Goal: Information Seeking & Learning: Check status

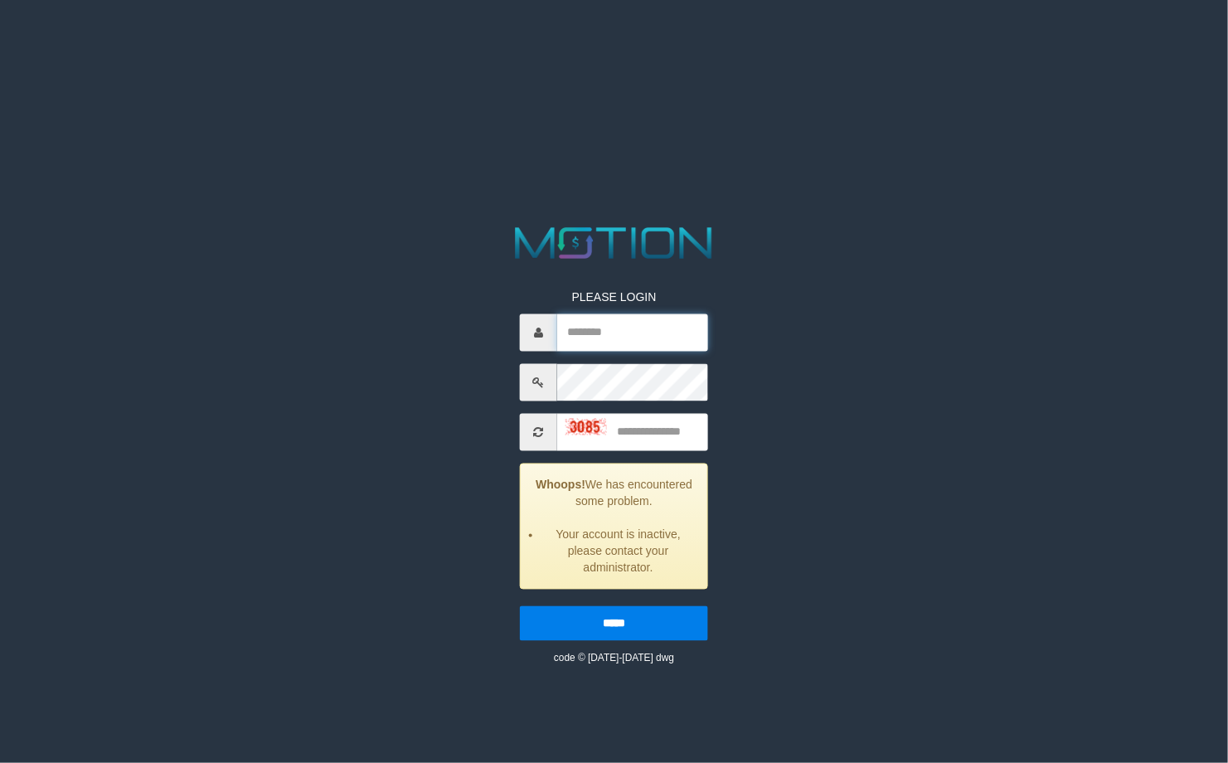
type input "*********"
drag, startPoint x: 635, startPoint y: 429, endPoint x: 1151, endPoint y: 441, distance: 515.9
click at [818, 441] on div "PLEASE LOGIN ********* Whoops! We has encountered some problem. Your account is…" at bounding box center [613, 444] width 639 height 444
type input "****"
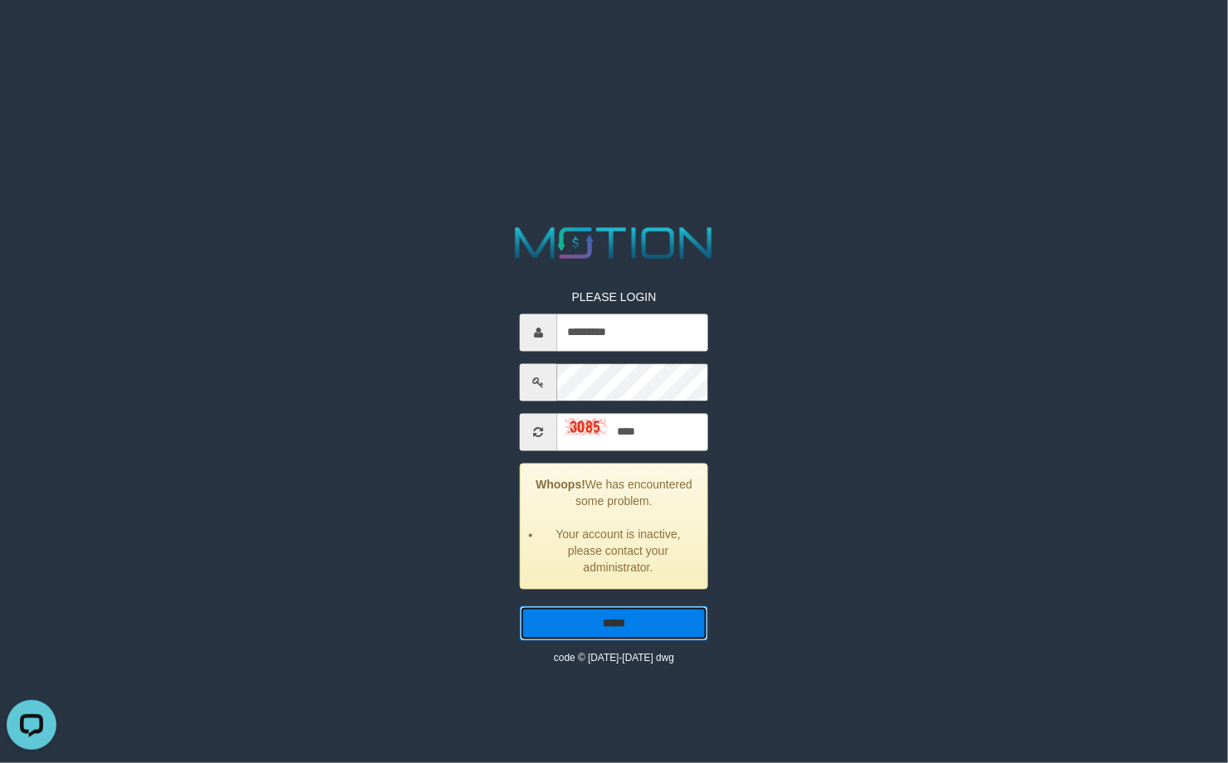
click at [520, 606] on input "*****" at bounding box center [614, 623] width 188 height 35
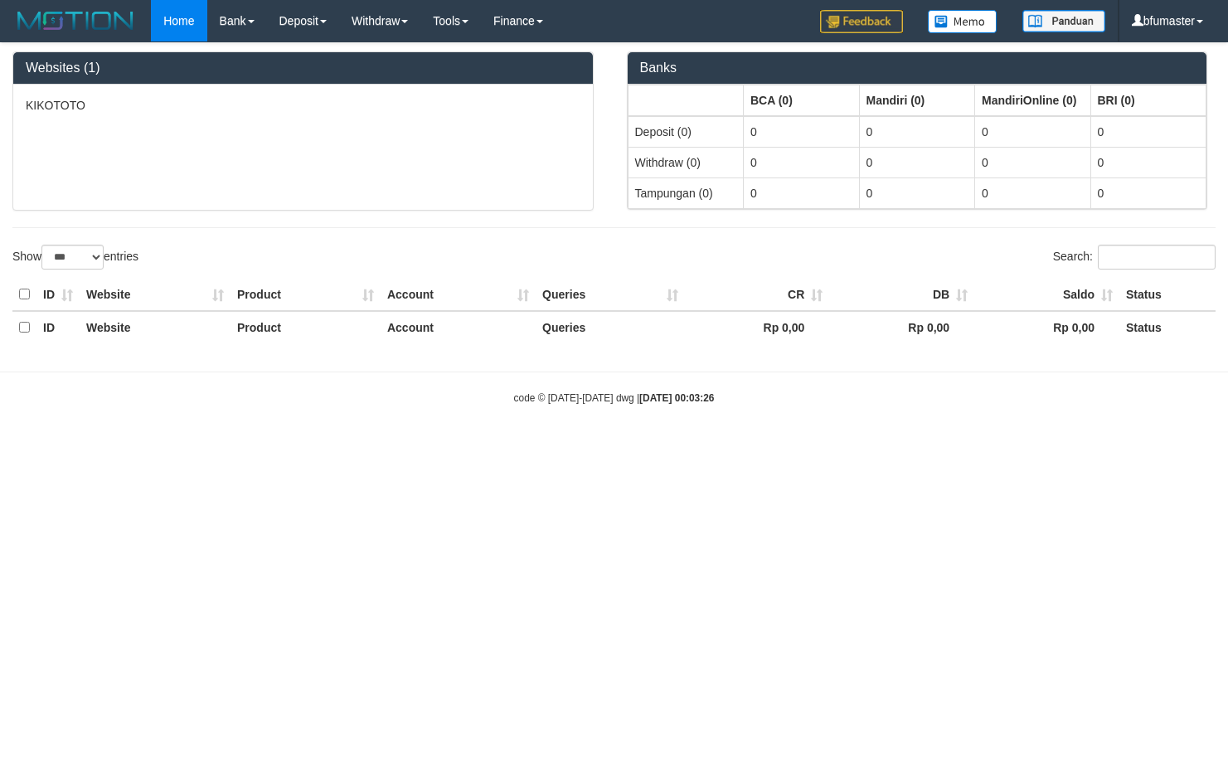
select select "***"
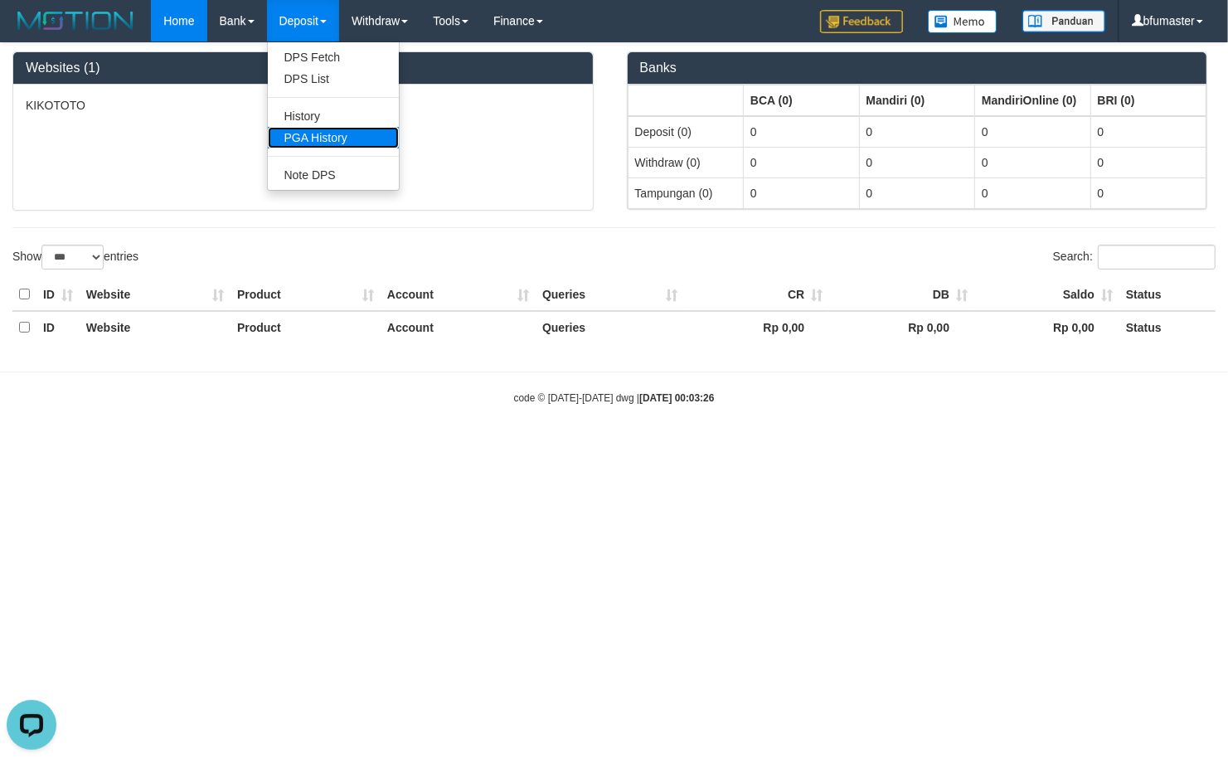
click at [358, 141] on link "PGA History" at bounding box center [333, 138] width 131 height 22
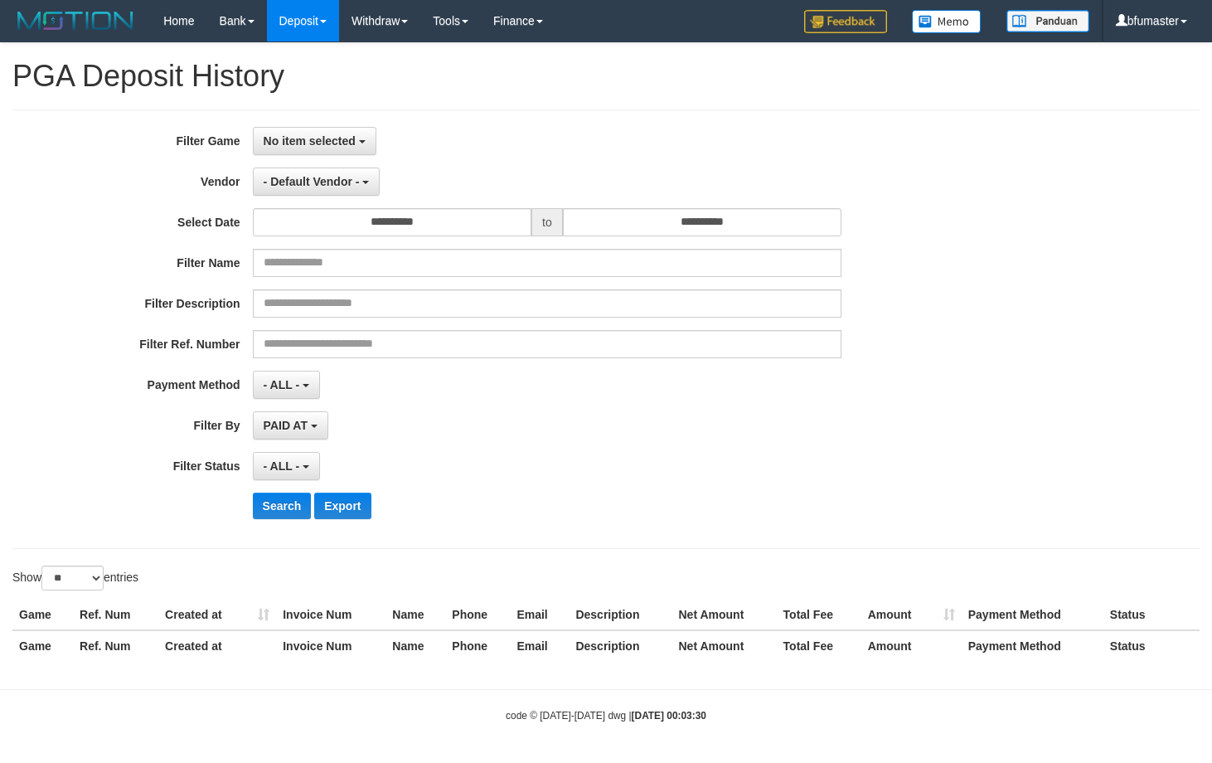
select select
select select "**"
click at [294, 148] on button "No item selected" at bounding box center [315, 141] width 124 height 28
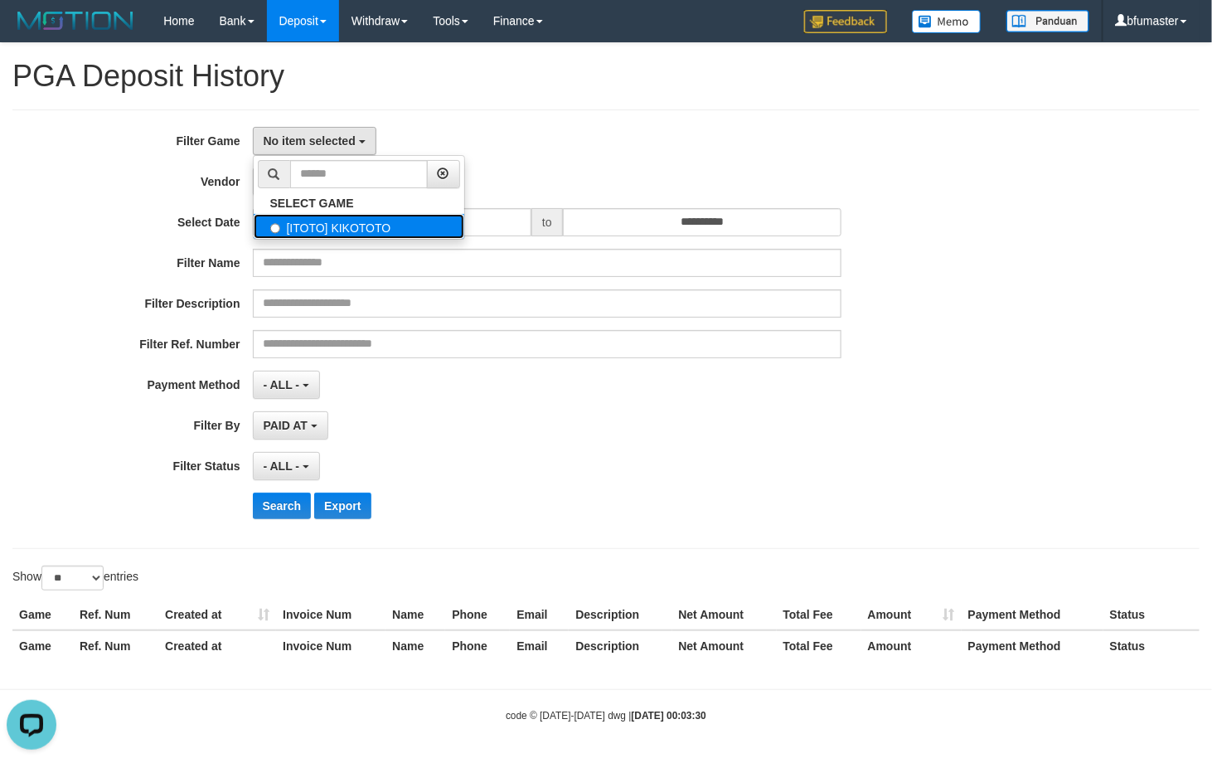
click at [323, 229] on label "[ITOTO] KIKOTOTO" at bounding box center [359, 226] width 211 height 25
select select "****"
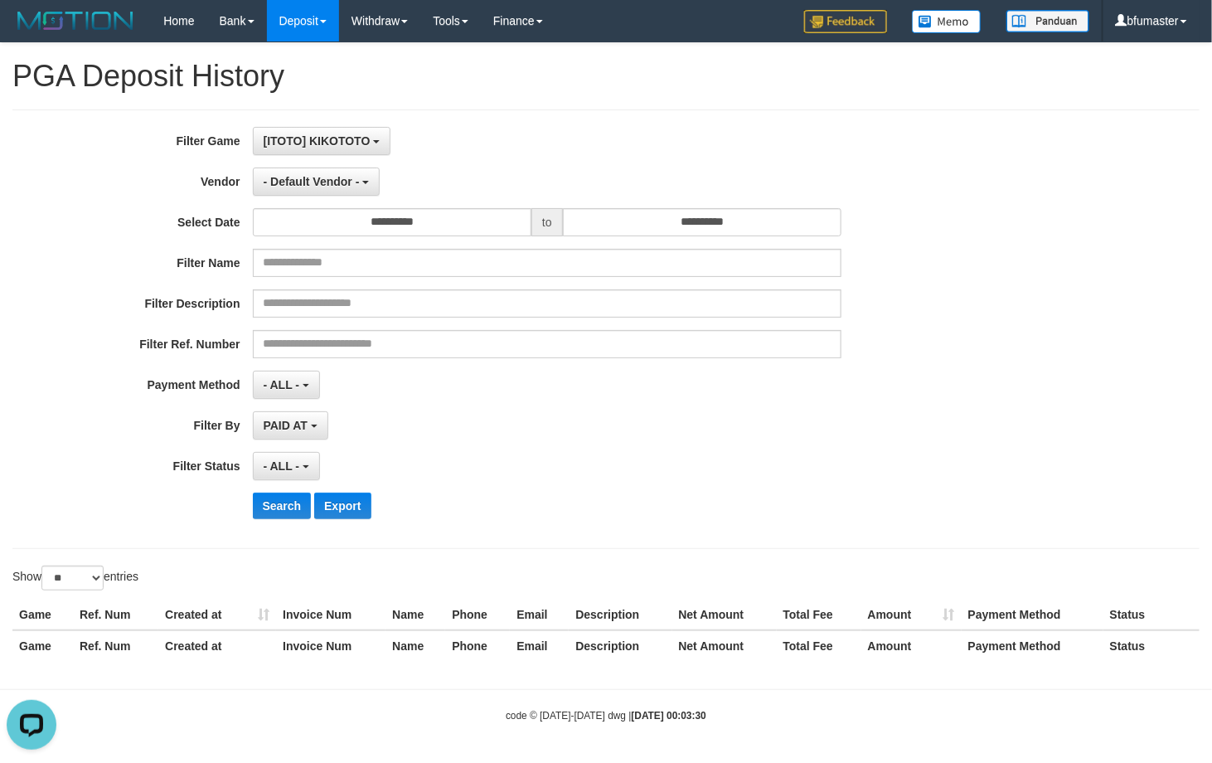
click at [532, 102] on div "**********" at bounding box center [606, 357] width 1212 height 629
click at [340, 182] on span "- Default Vendor -" at bounding box center [312, 181] width 96 height 13
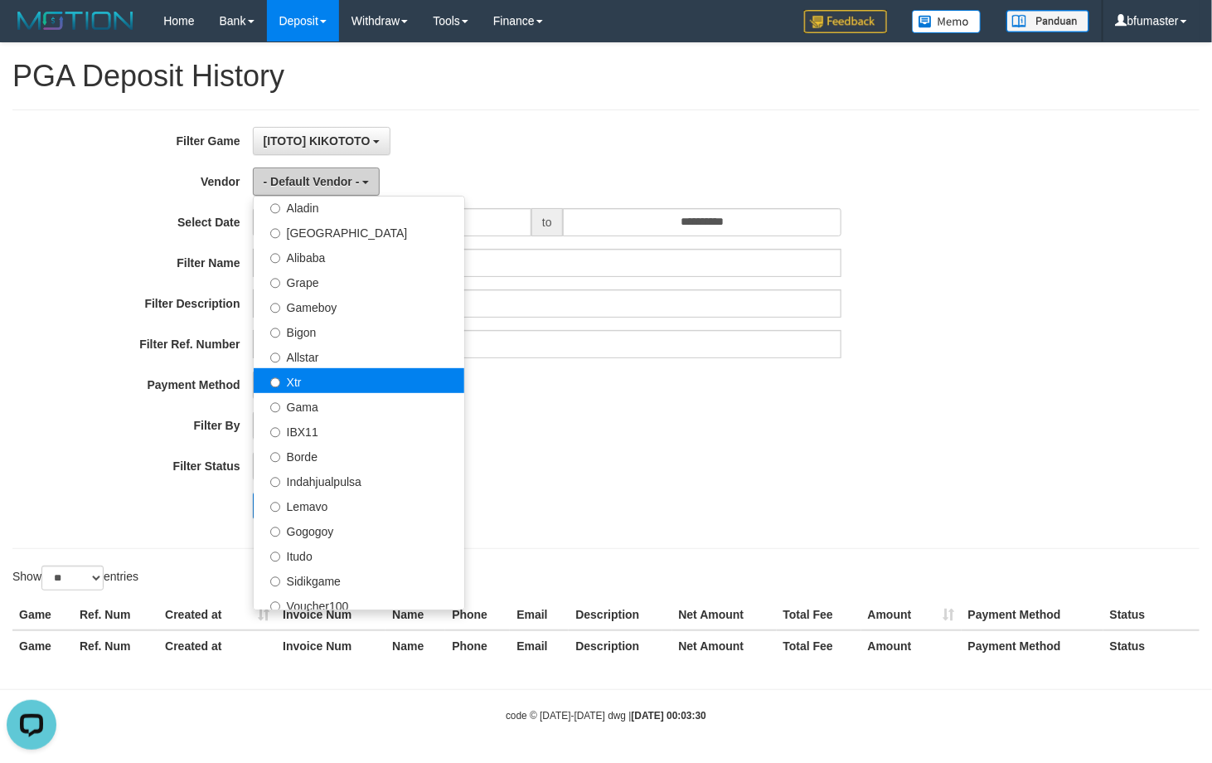
scroll to position [311, 0]
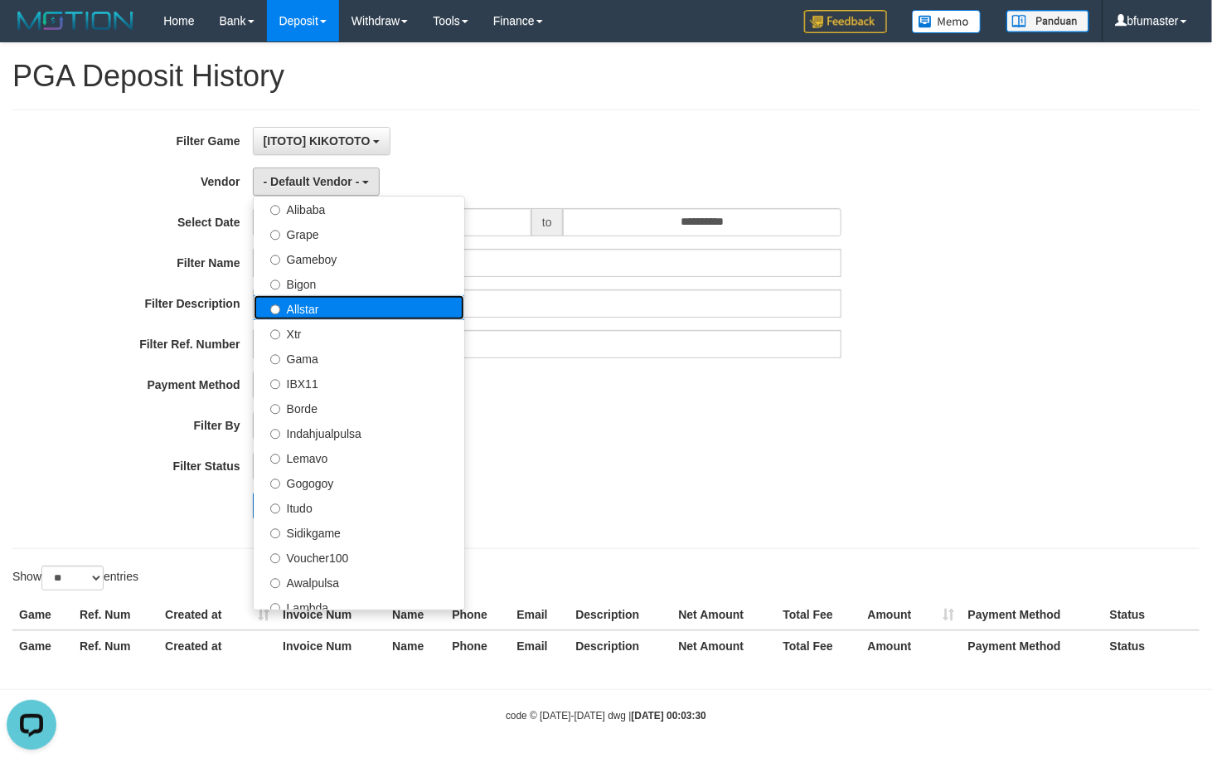
click at [357, 319] on label "Allstar" at bounding box center [359, 307] width 211 height 25
select select "**********"
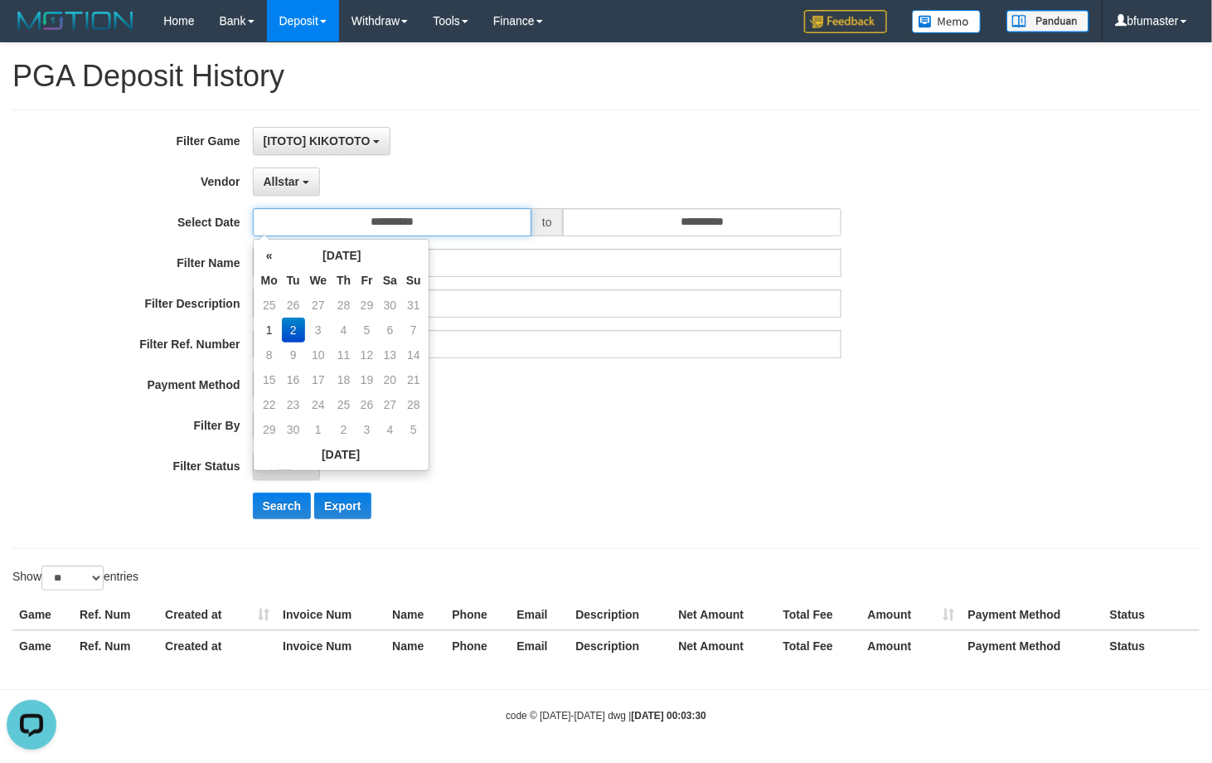
click at [408, 236] on input "**********" at bounding box center [392, 222] width 279 height 28
click at [274, 324] on td "1" at bounding box center [269, 330] width 25 height 25
type input "**********"
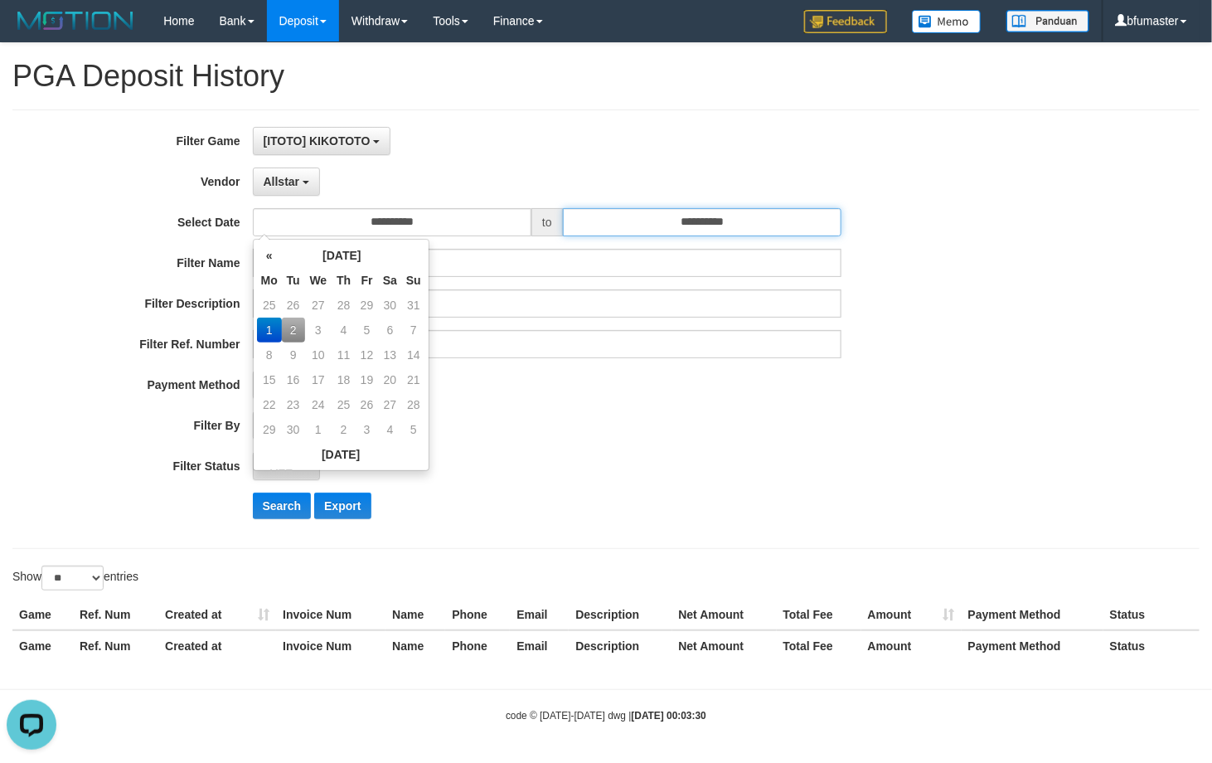
click at [706, 221] on input "**********" at bounding box center [702, 222] width 279 height 28
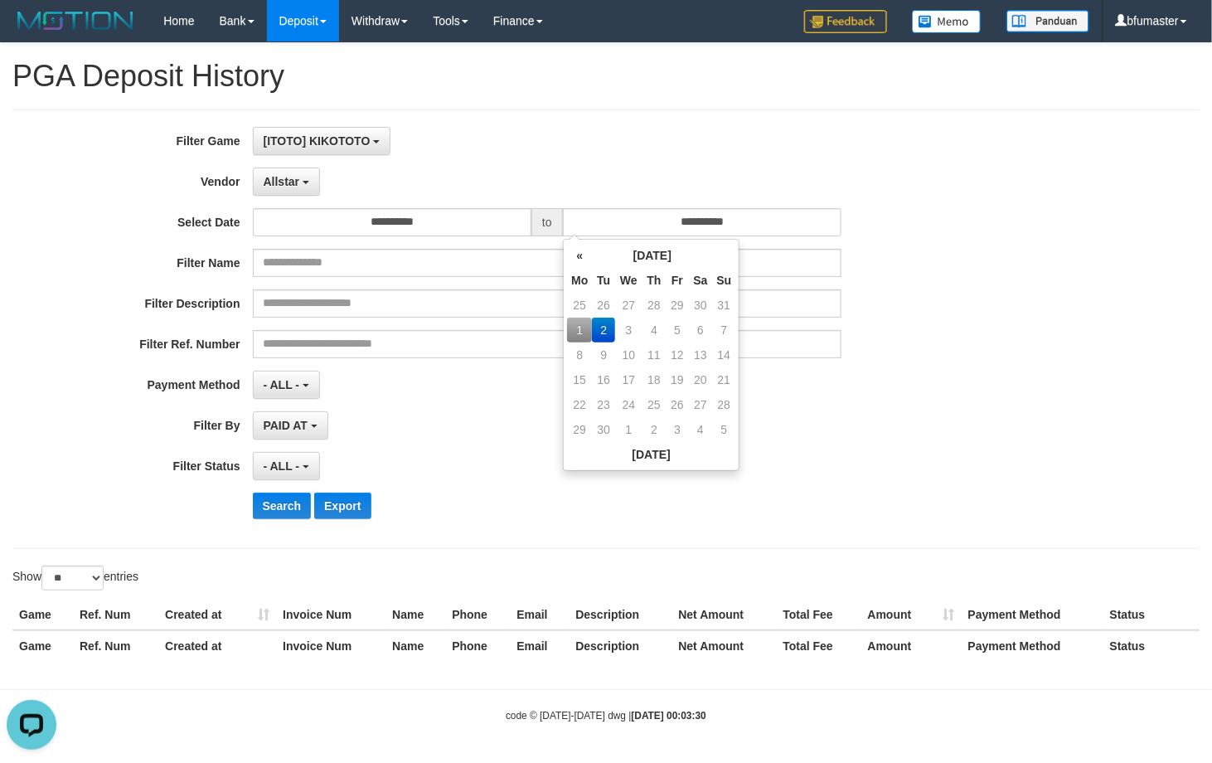
click at [574, 329] on td "1" at bounding box center [579, 330] width 25 height 25
type input "**********"
click at [993, 318] on div "Filter Description" at bounding box center [505, 303] width 1010 height 28
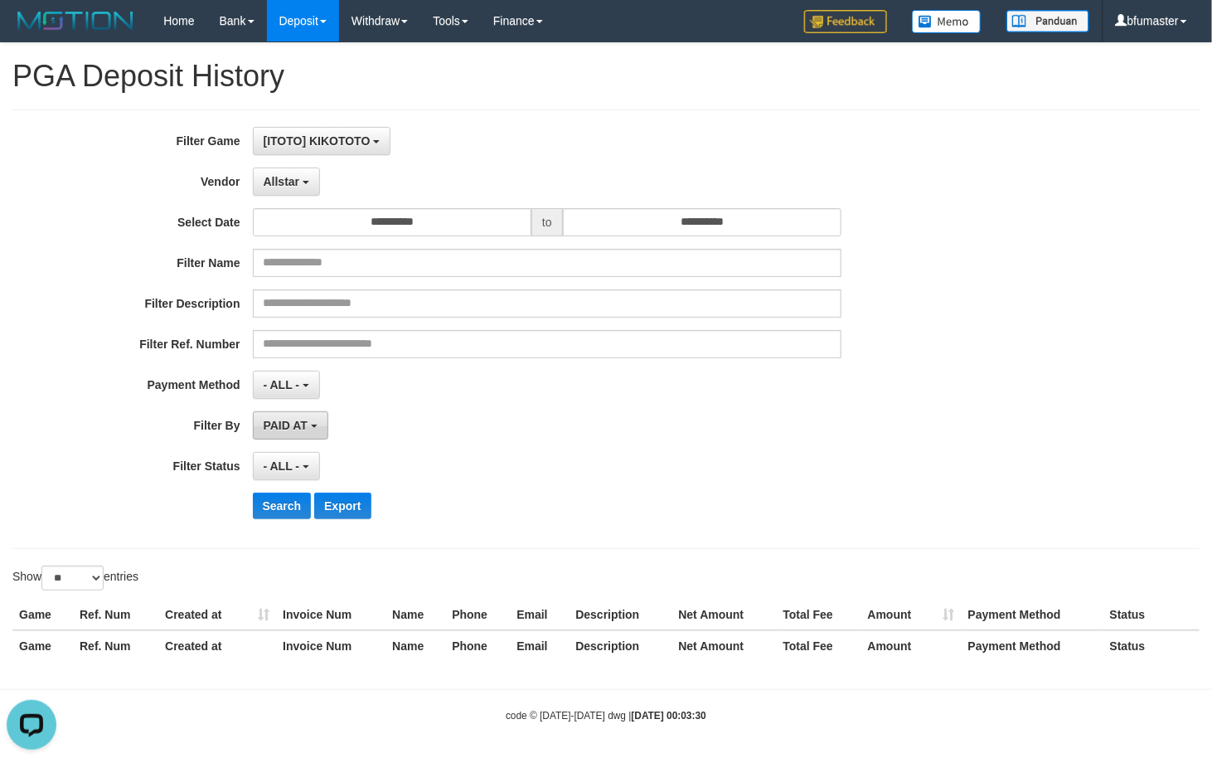
click at [303, 415] on button "PAID AT" at bounding box center [290, 425] width 75 height 28
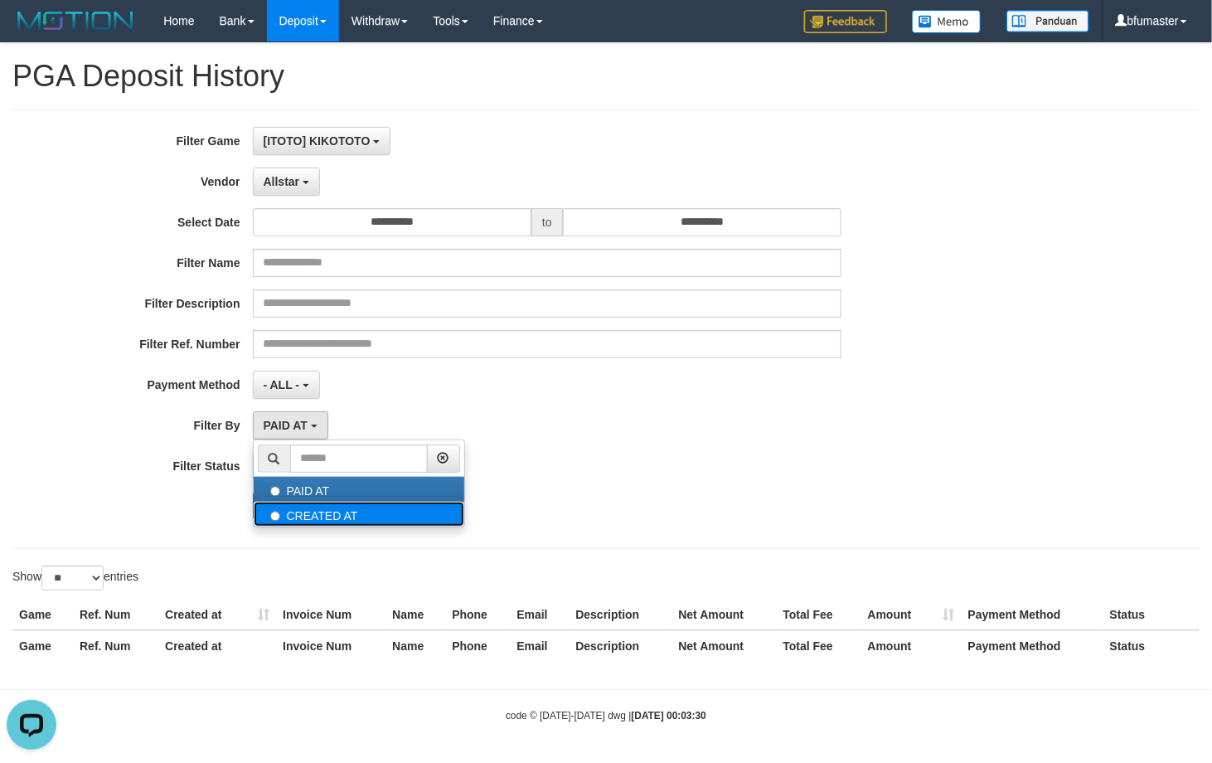
click at [305, 527] on label "CREATED AT" at bounding box center [359, 514] width 211 height 25
select select "*"
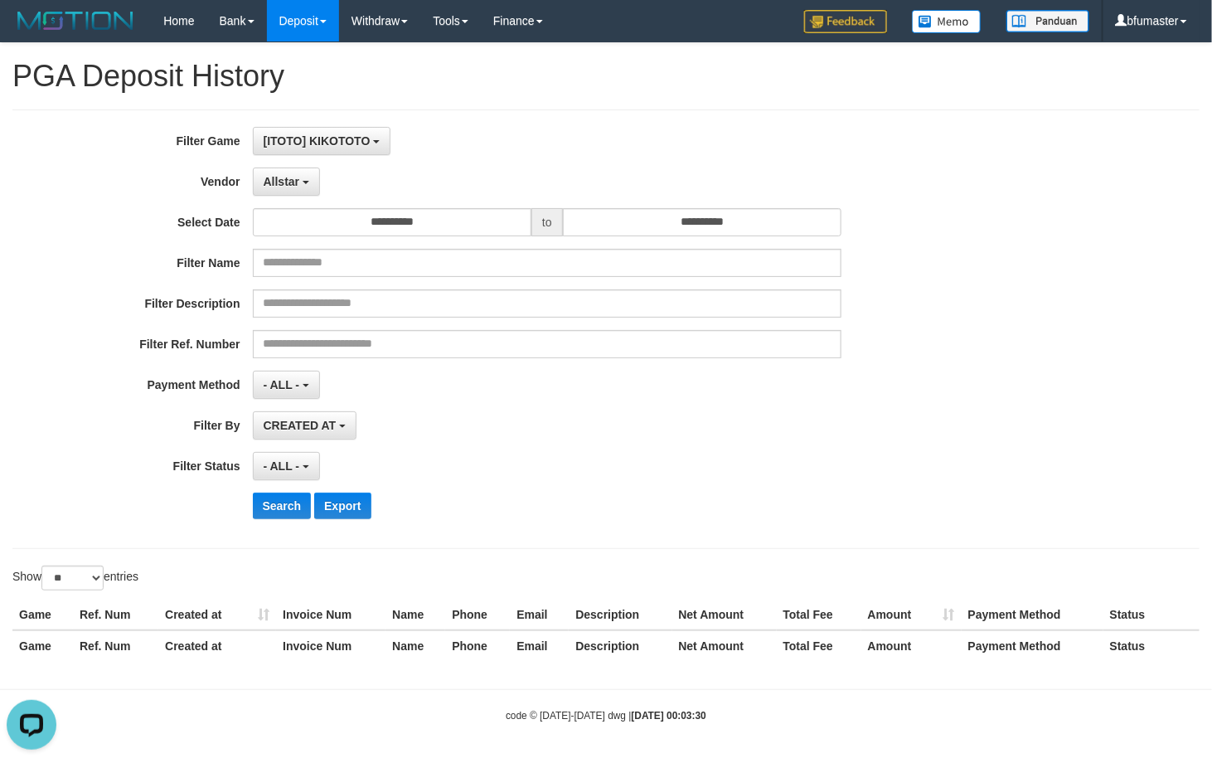
click at [535, 421] on div "CREATED AT PAID AT CREATED AT" at bounding box center [548, 425] width 590 height 28
click at [272, 469] on span "- ALL -" at bounding box center [282, 465] width 36 height 13
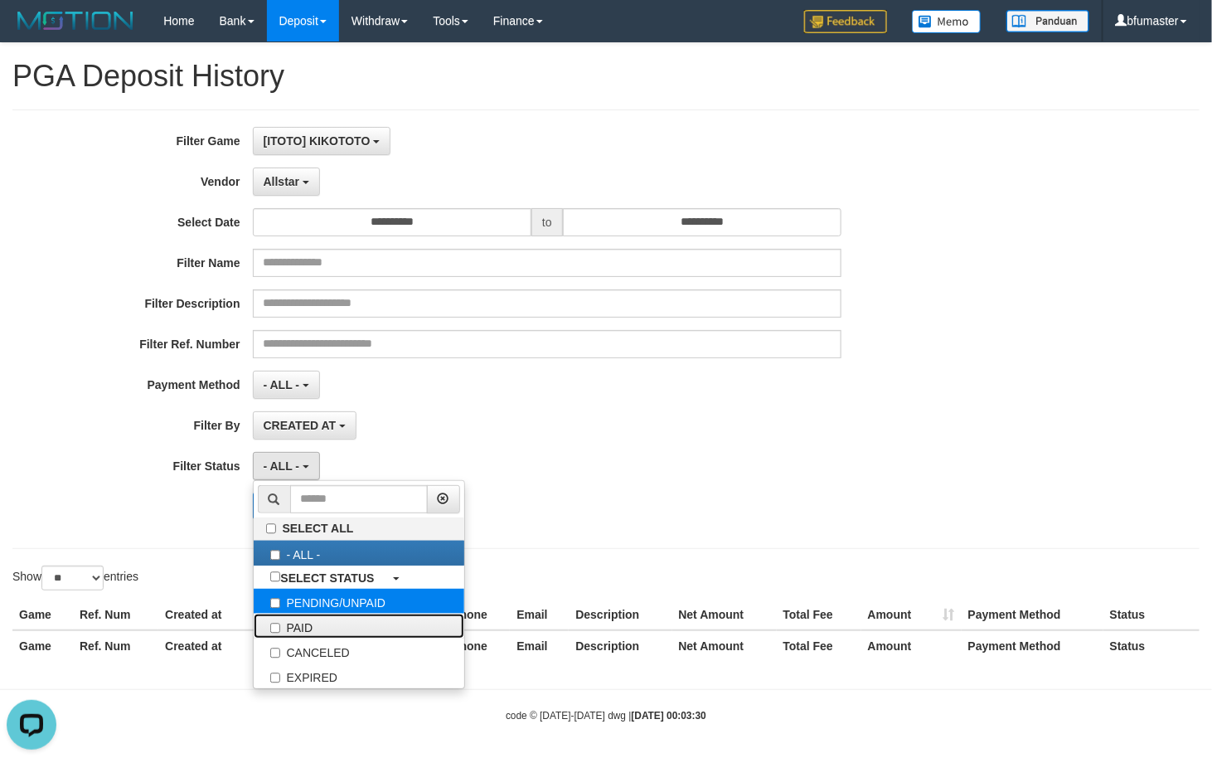
drag, startPoint x: 333, startPoint y: 623, endPoint x: 371, endPoint y: 590, distance: 49.4
click at [334, 624] on label "PAID" at bounding box center [359, 626] width 211 height 25
select select "*"
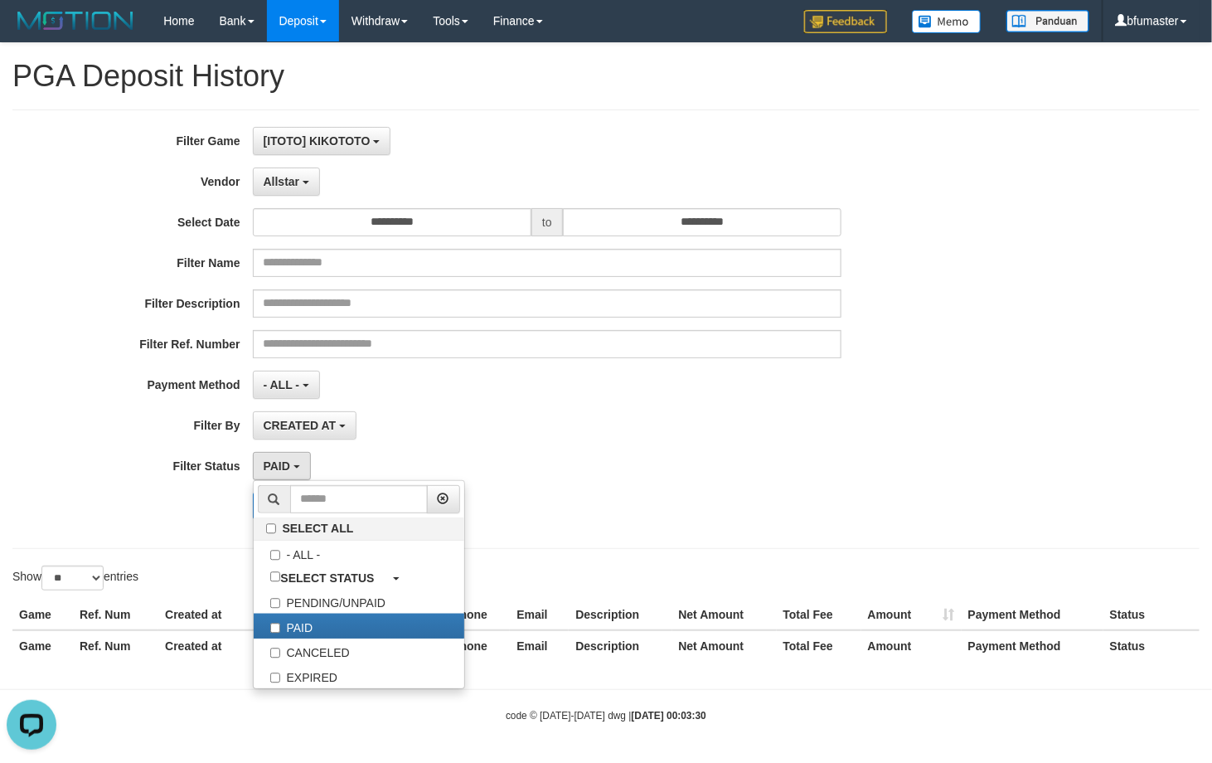
click at [776, 407] on div "**********" at bounding box center [505, 329] width 1010 height 405
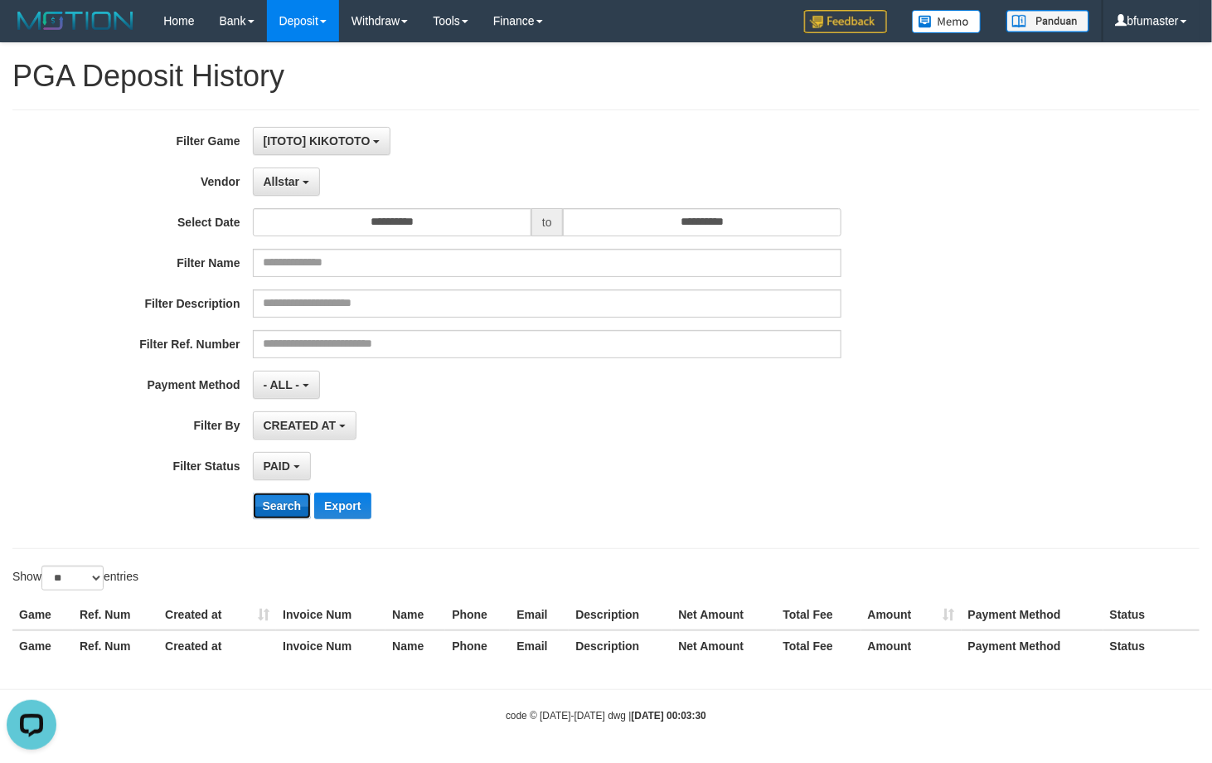
click at [280, 498] on button "Search" at bounding box center [282, 506] width 59 height 27
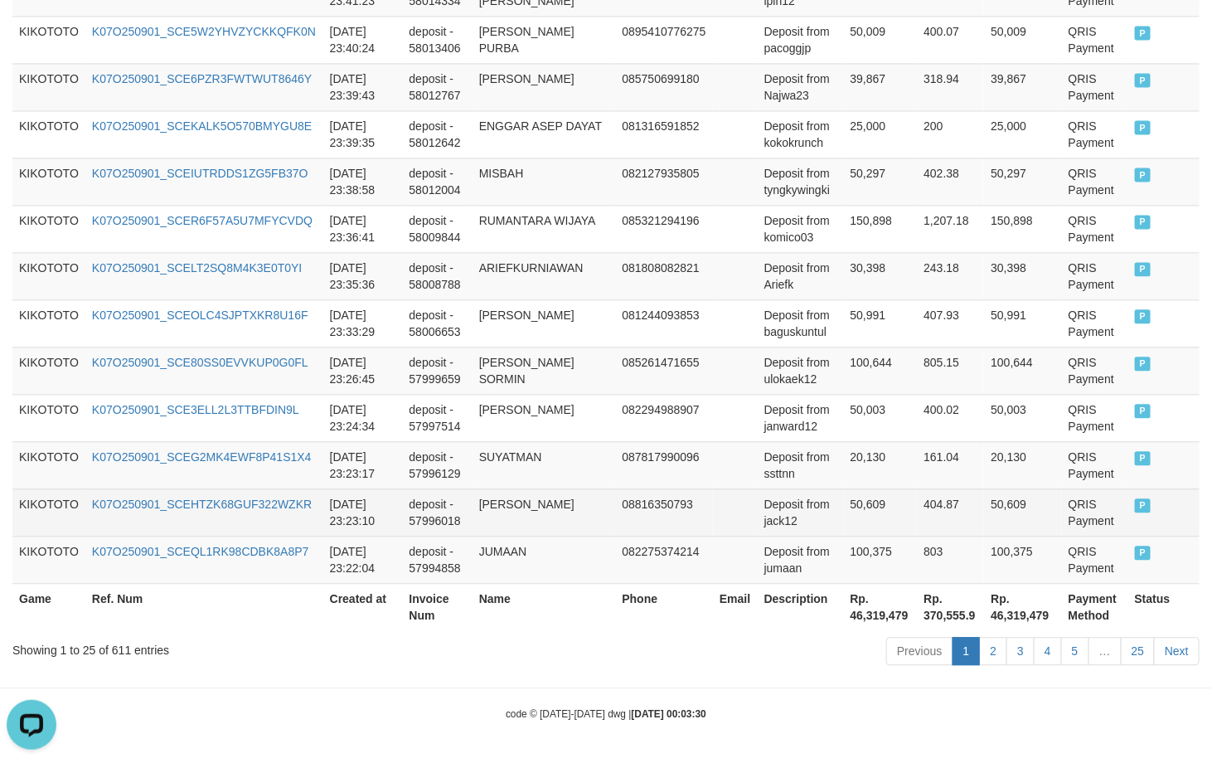
scroll to position [1253, 0]
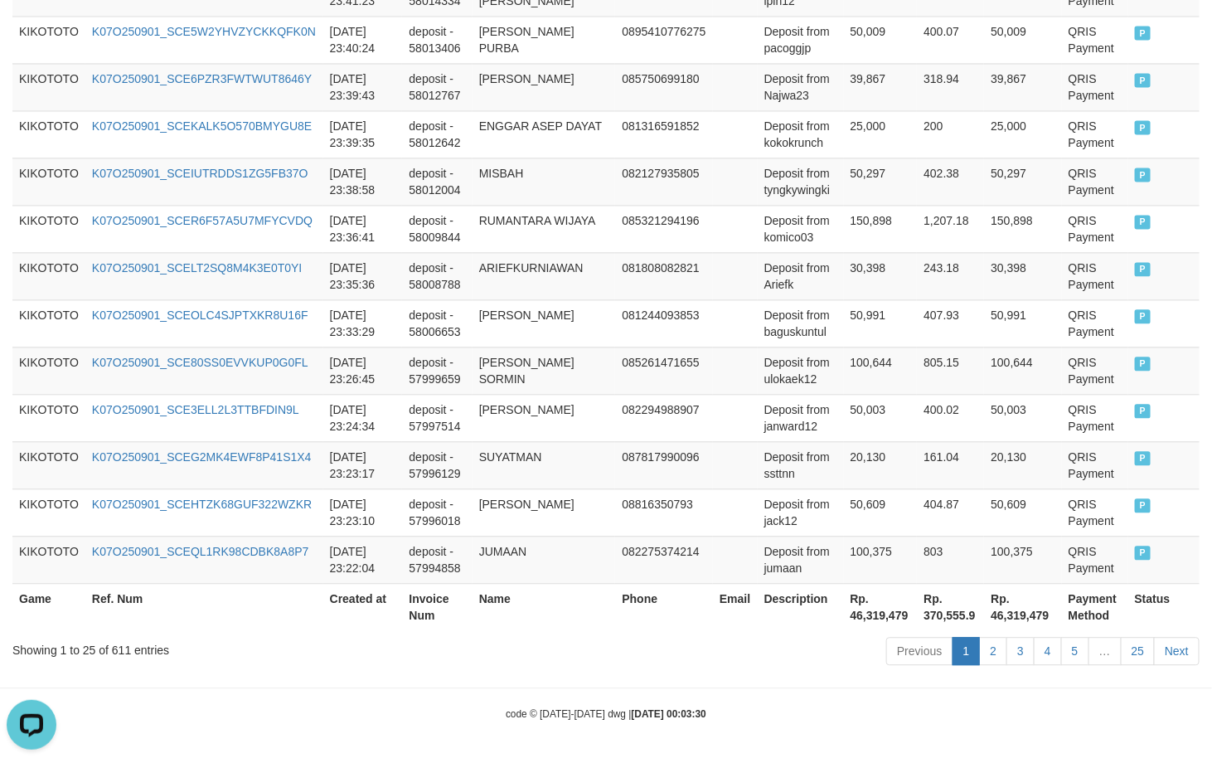
click at [121, 643] on div "Showing 1 to 25 of 611 entries" at bounding box center [252, 646] width 480 height 23
copy div "611"
click at [863, 602] on th "Rp. 46,319,479" at bounding box center [881, 606] width 74 height 47
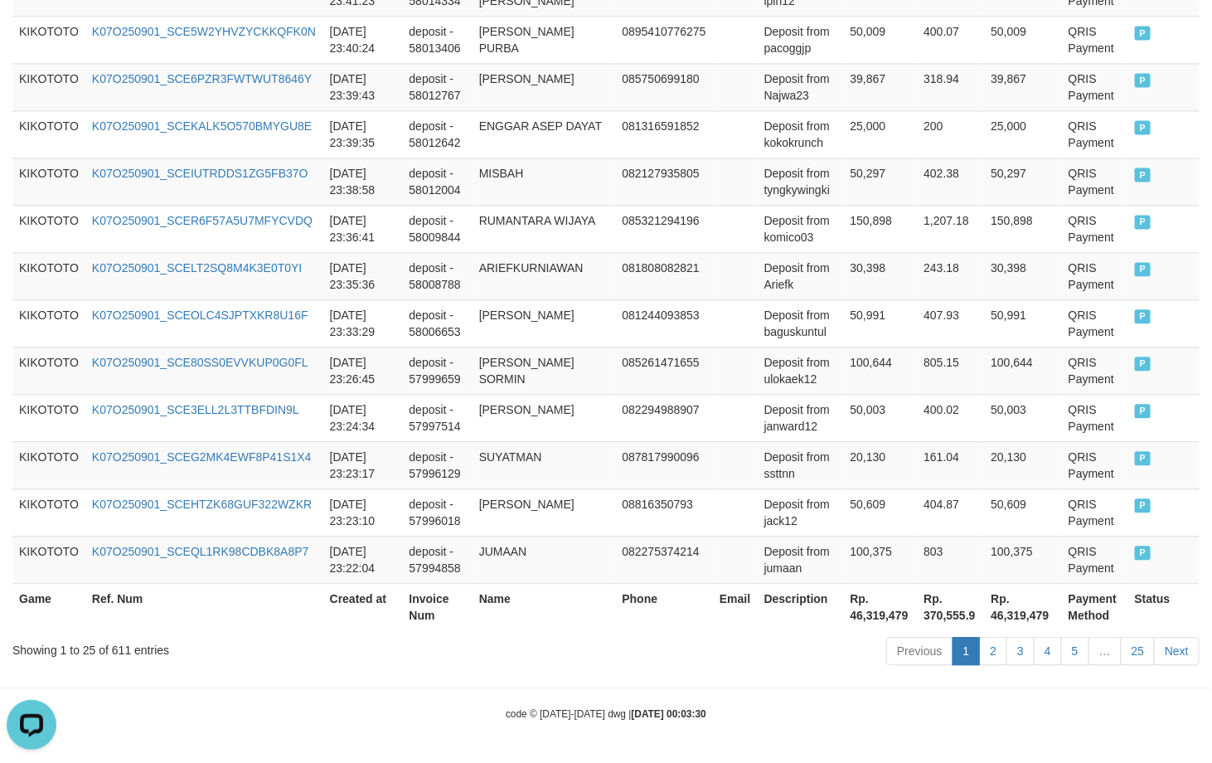
click at [862, 618] on th "Rp. 46,319,479" at bounding box center [881, 606] width 74 height 47
copy th "46,319,479"
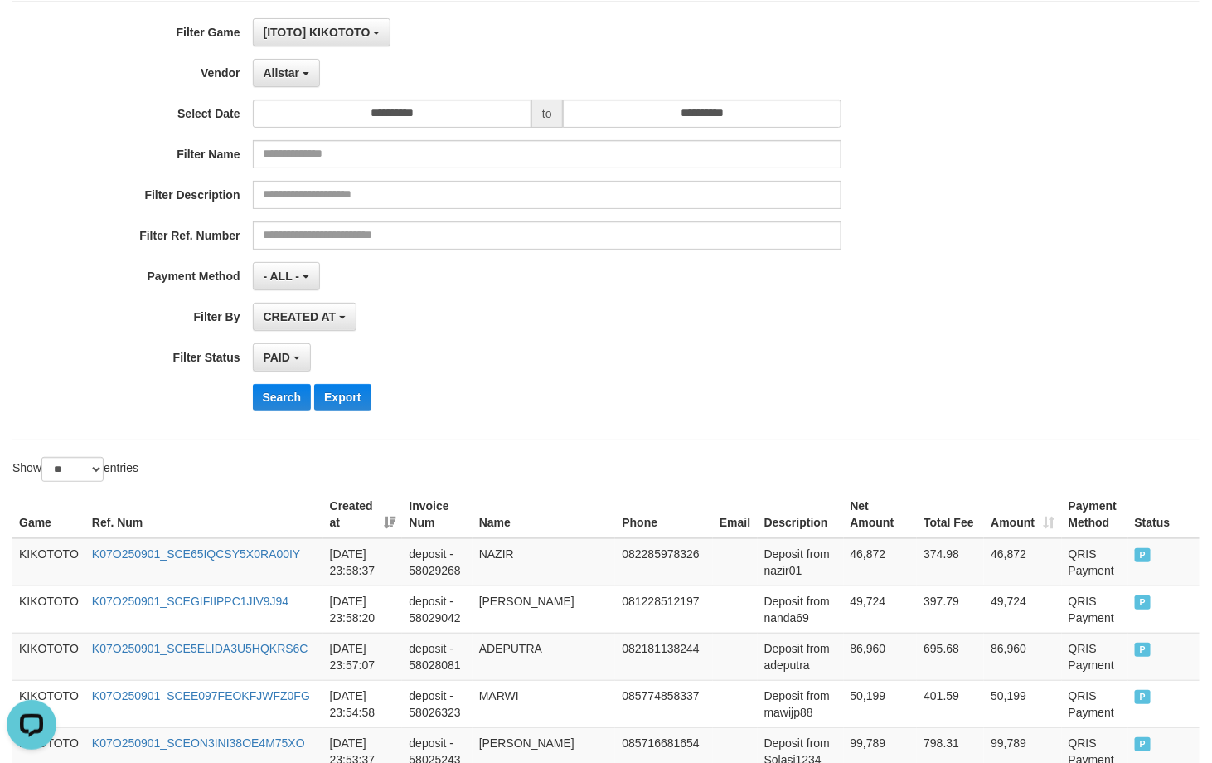
scroll to position [0, 0]
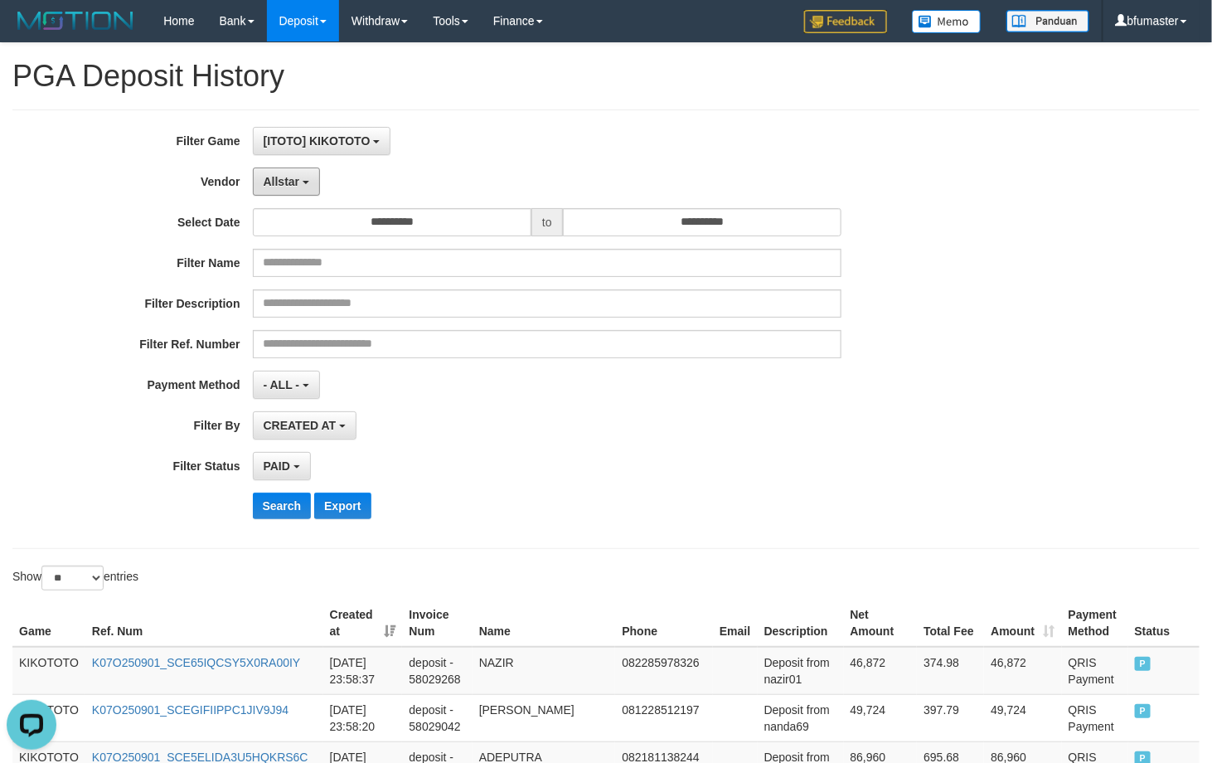
drag, startPoint x: 318, startPoint y: 180, endPoint x: 342, endPoint y: 283, distance: 105.6
click at [318, 180] on button "Allstar" at bounding box center [286, 182] width 67 height 28
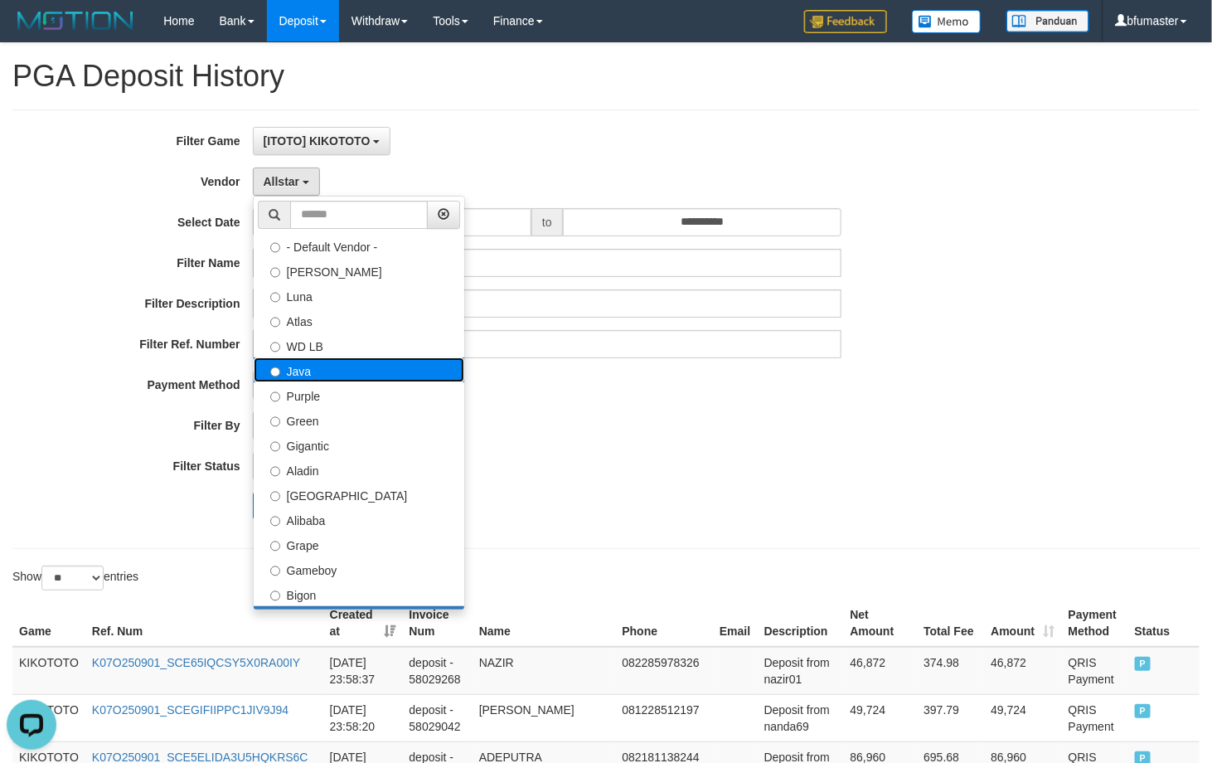
click at [387, 373] on label "Java" at bounding box center [359, 369] width 211 height 25
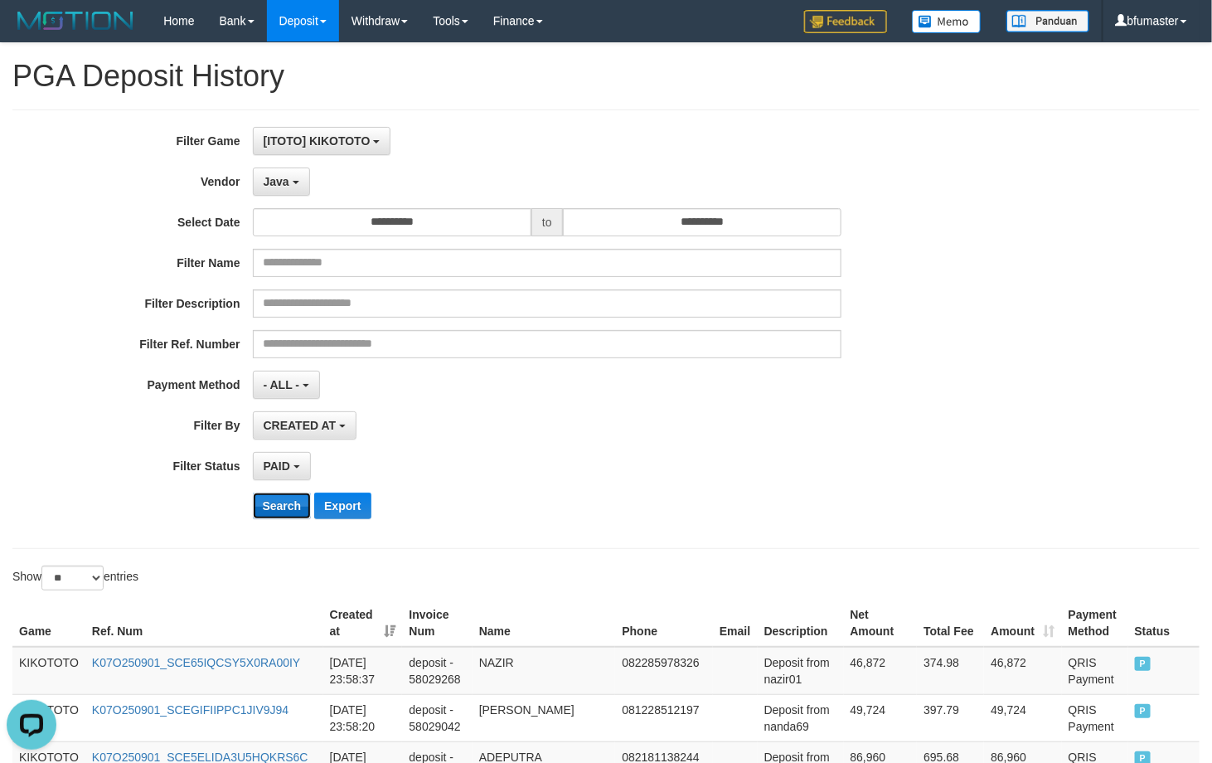
click at [289, 502] on button "Search" at bounding box center [282, 506] width 59 height 27
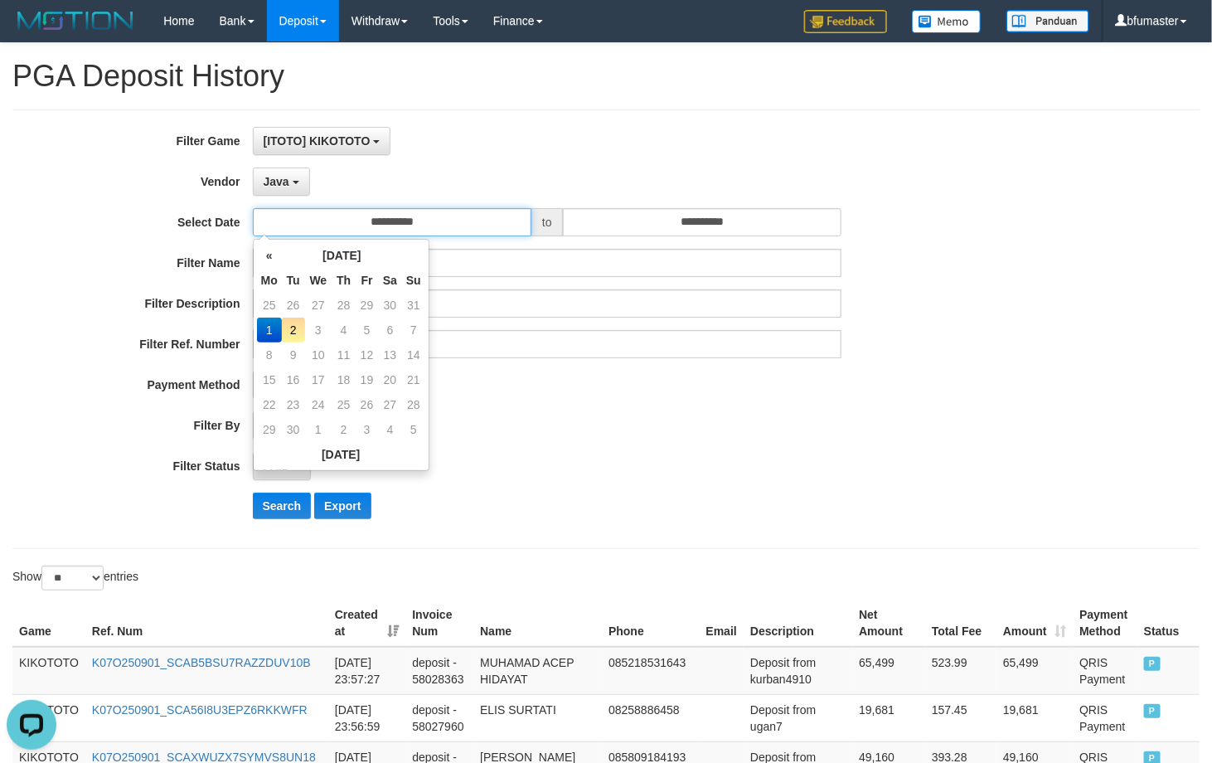
click at [444, 225] on input "**********" at bounding box center [392, 222] width 279 height 28
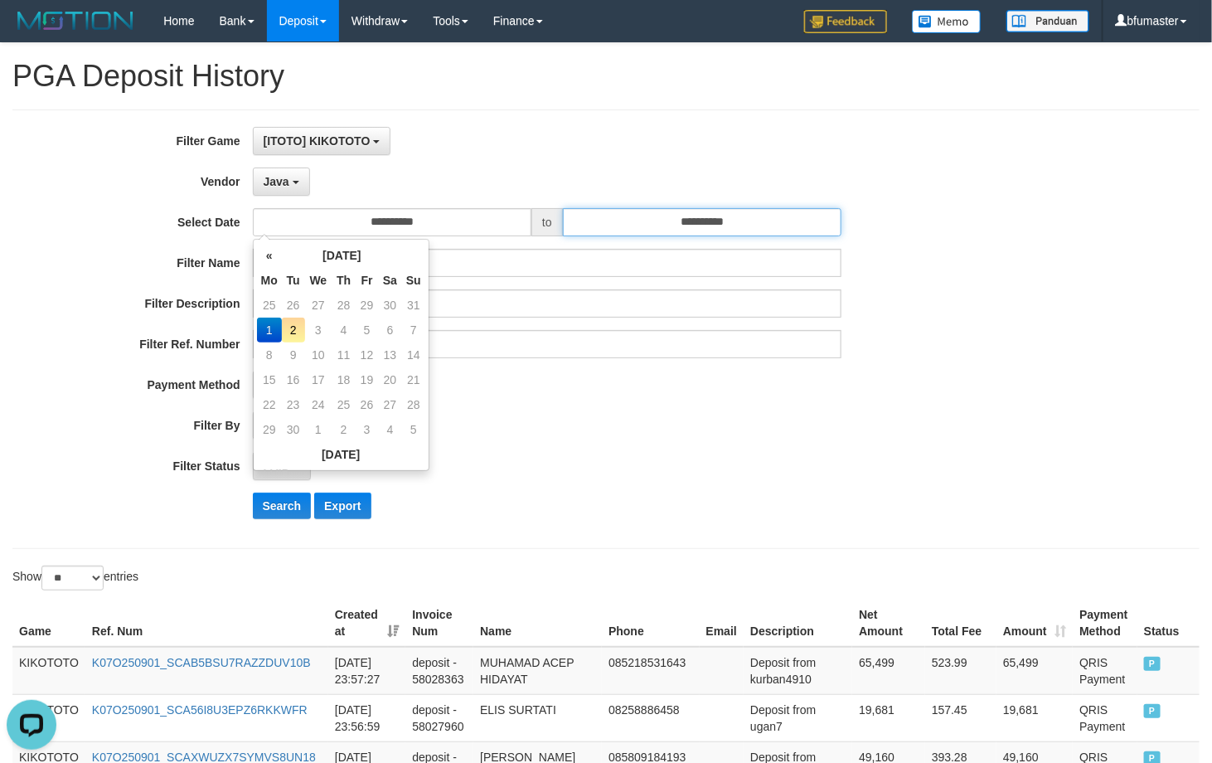
click at [658, 209] on input "**********" at bounding box center [702, 222] width 279 height 28
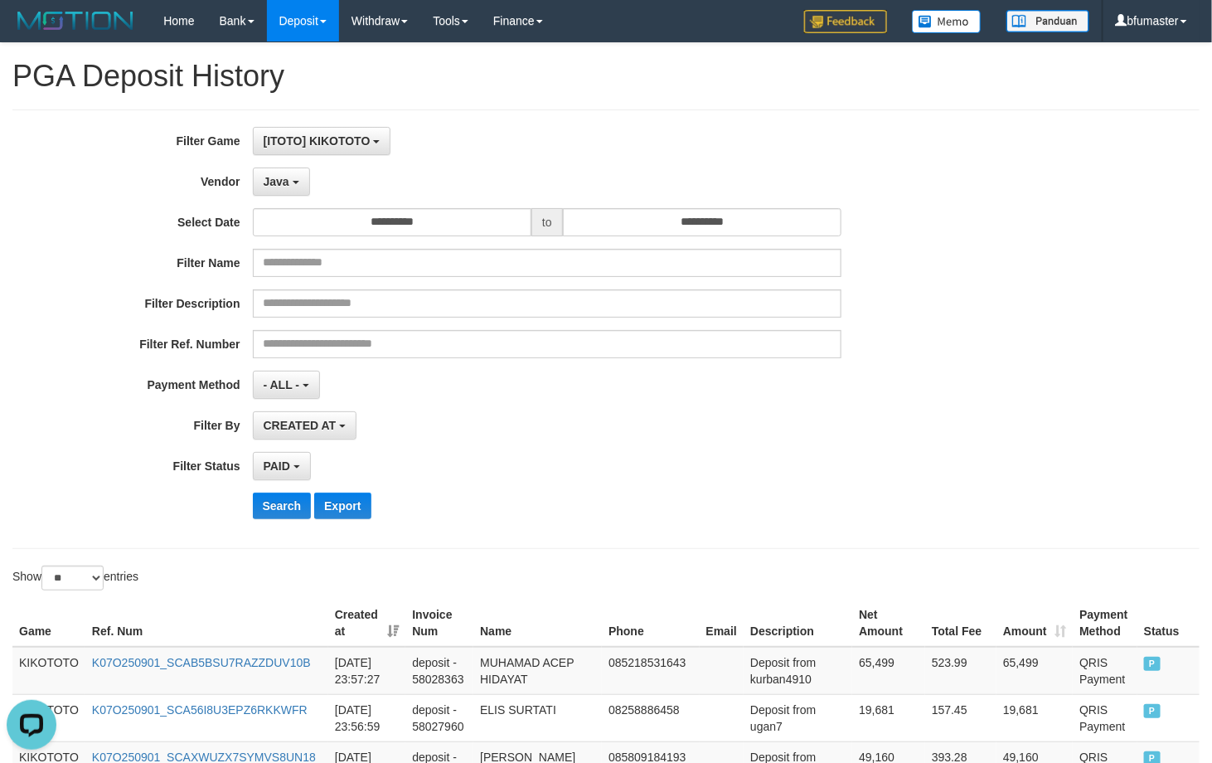
click at [774, 143] on div "[ITOTO] KIKOTOTO SELECT GAME [ITOTO] KIKOTOTO" at bounding box center [548, 141] width 590 height 28
click at [278, 508] on button "Search" at bounding box center [282, 506] width 59 height 27
click at [337, 412] on button "CREATED AT" at bounding box center [305, 425] width 104 height 28
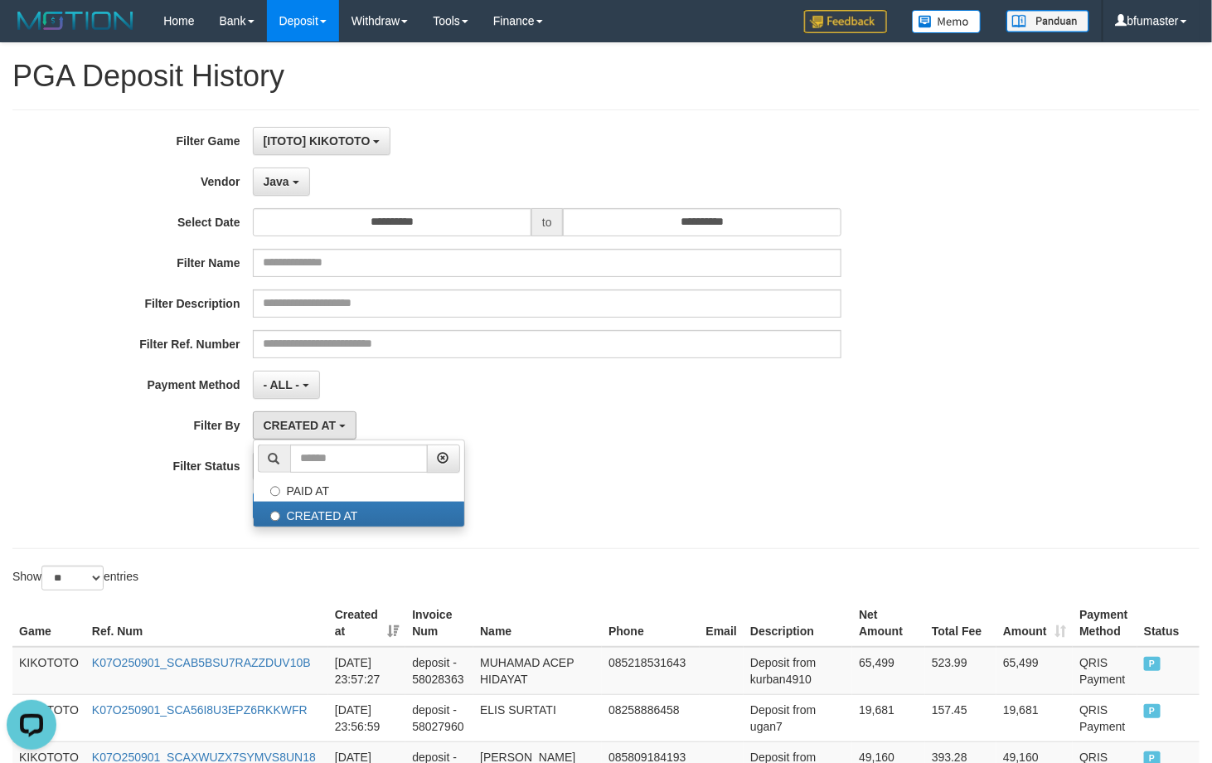
click at [636, 415] on div "CREATED AT PAID AT CREATED AT" at bounding box center [548, 425] width 590 height 28
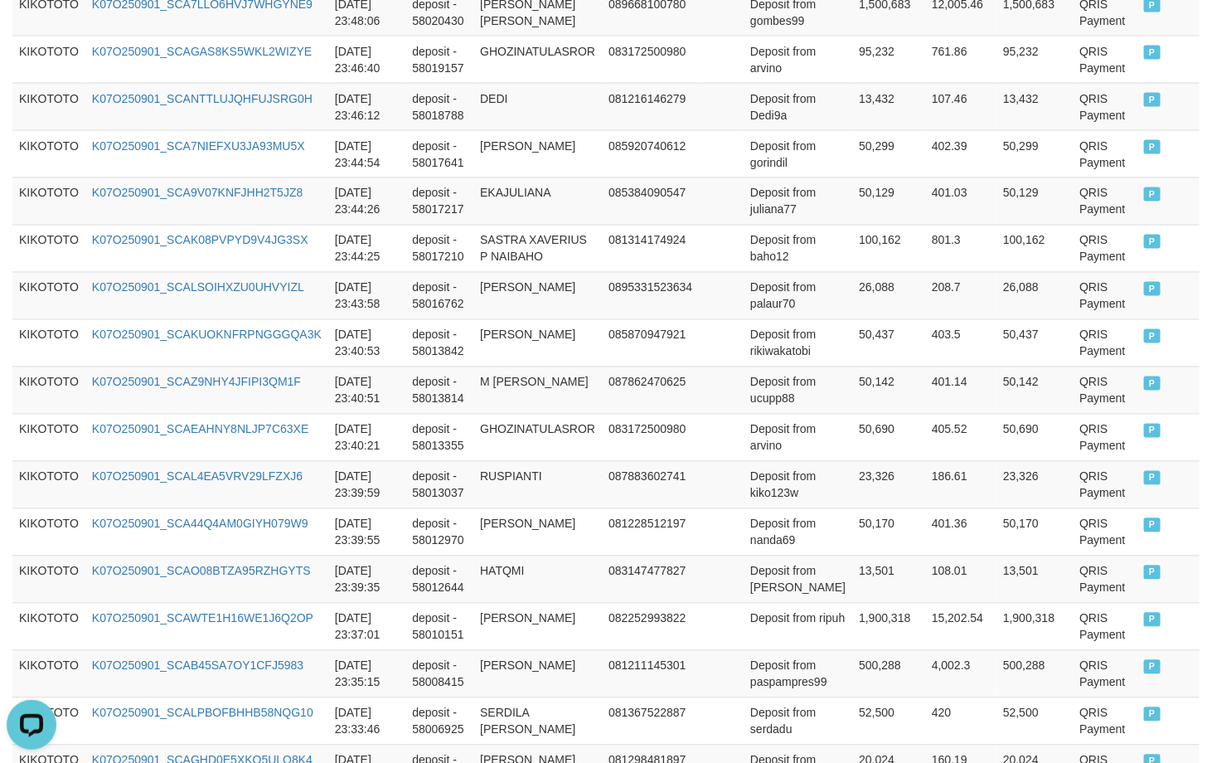
scroll to position [1253, 0]
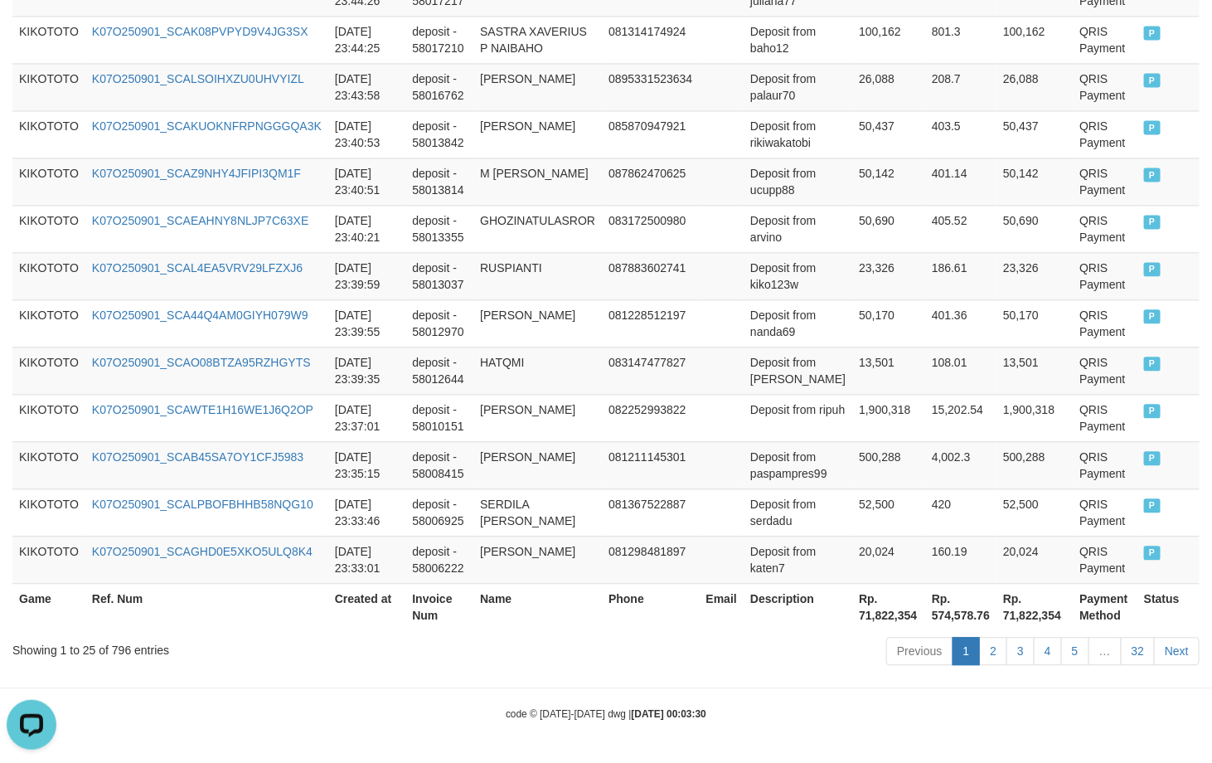
click at [120, 641] on div "Showing 1 to 25 of 796 entries" at bounding box center [252, 646] width 480 height 23
click at [121, 645] on div "Showing 1 to 25 of 796 entries" at bounding box center [252, 646] width 480 height 23
copy div "796"
click at [872, 610] on th "Rp. 71,822,354" at bounding box center [888, 606] width 73 height 47
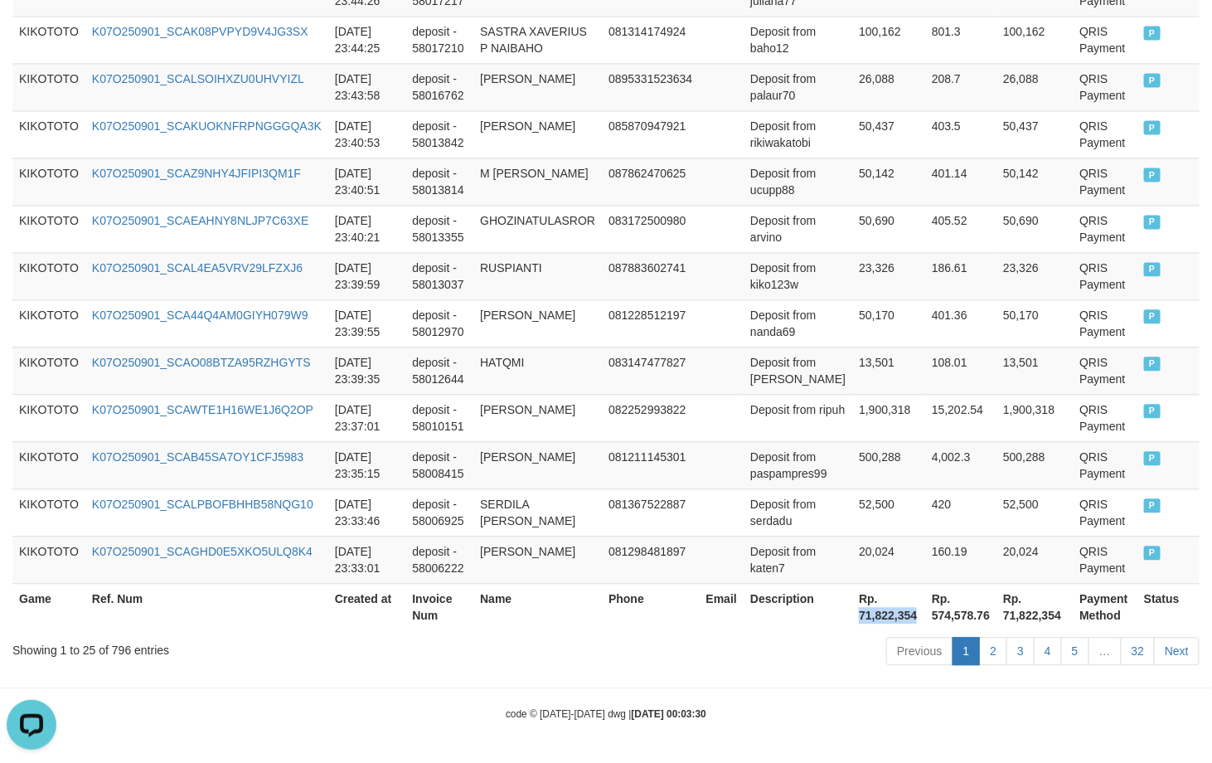
click at [872, 610] on th "Rp. 71,822,354" at bounding box center [888, 606] width 73 height 47
copy th "71,822,354"
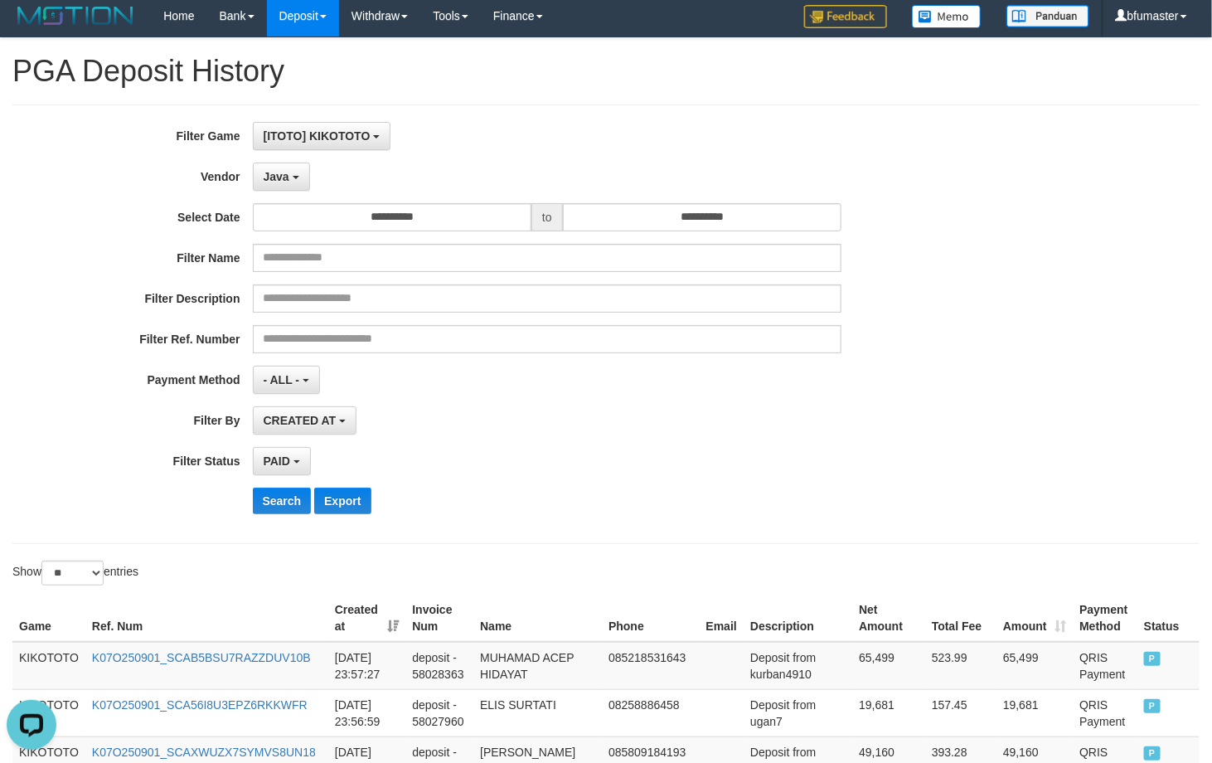
scroll to position [0, 0]
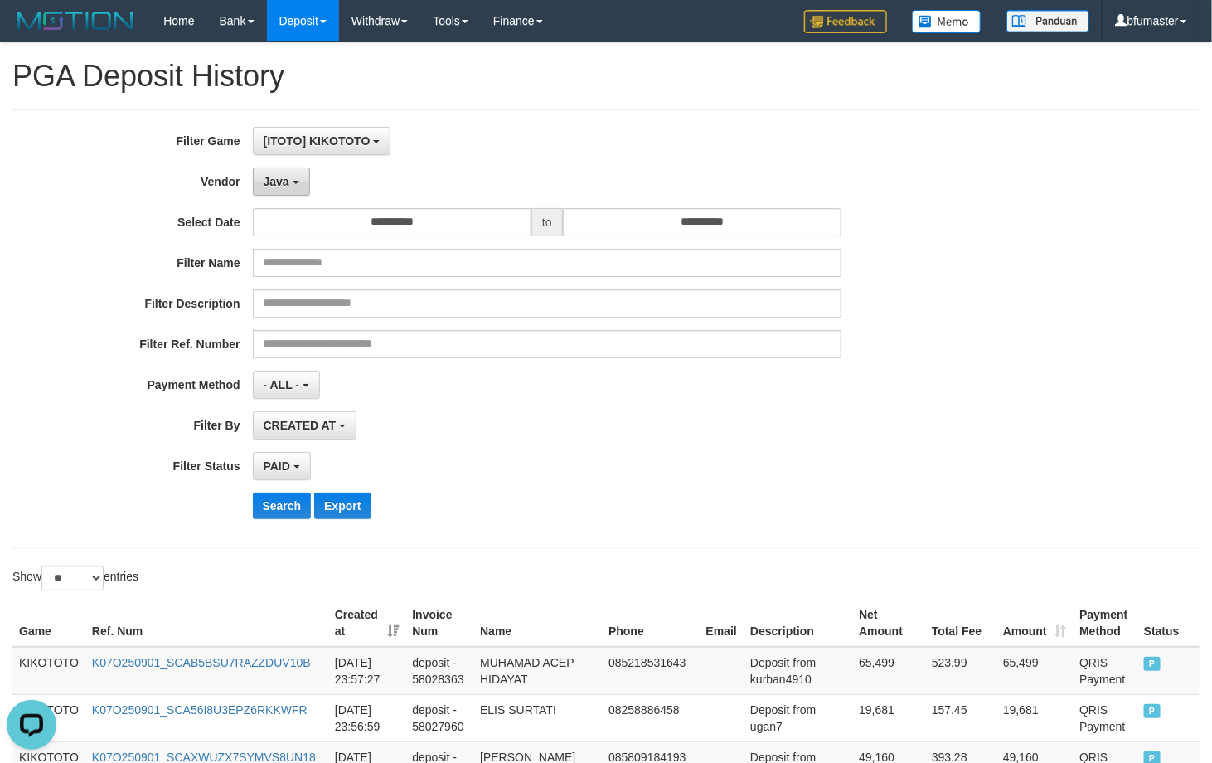
click at [287, 184] on span "Java" at bounding box center [277, 181] width 26 height 13
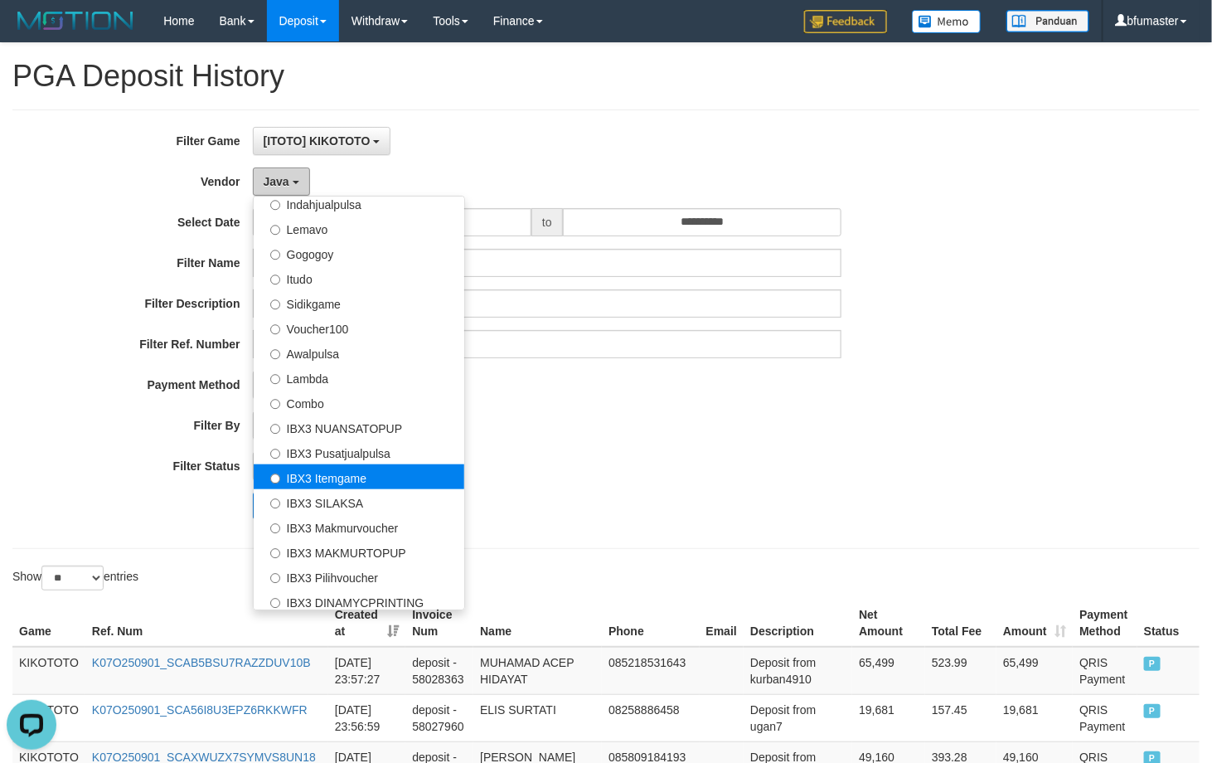
scroll to position [544, 0]
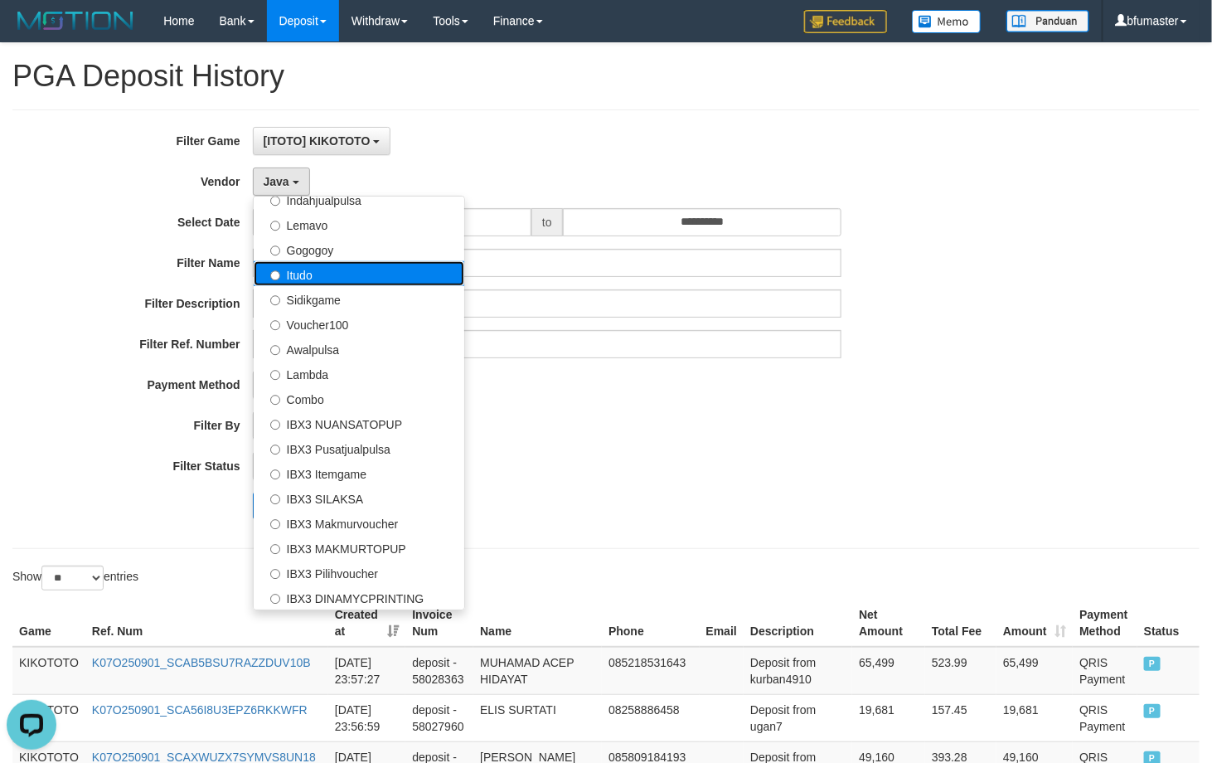
click at [326, 278] on label "Itudo" at bounding box center [359, 273] width 211 height 25
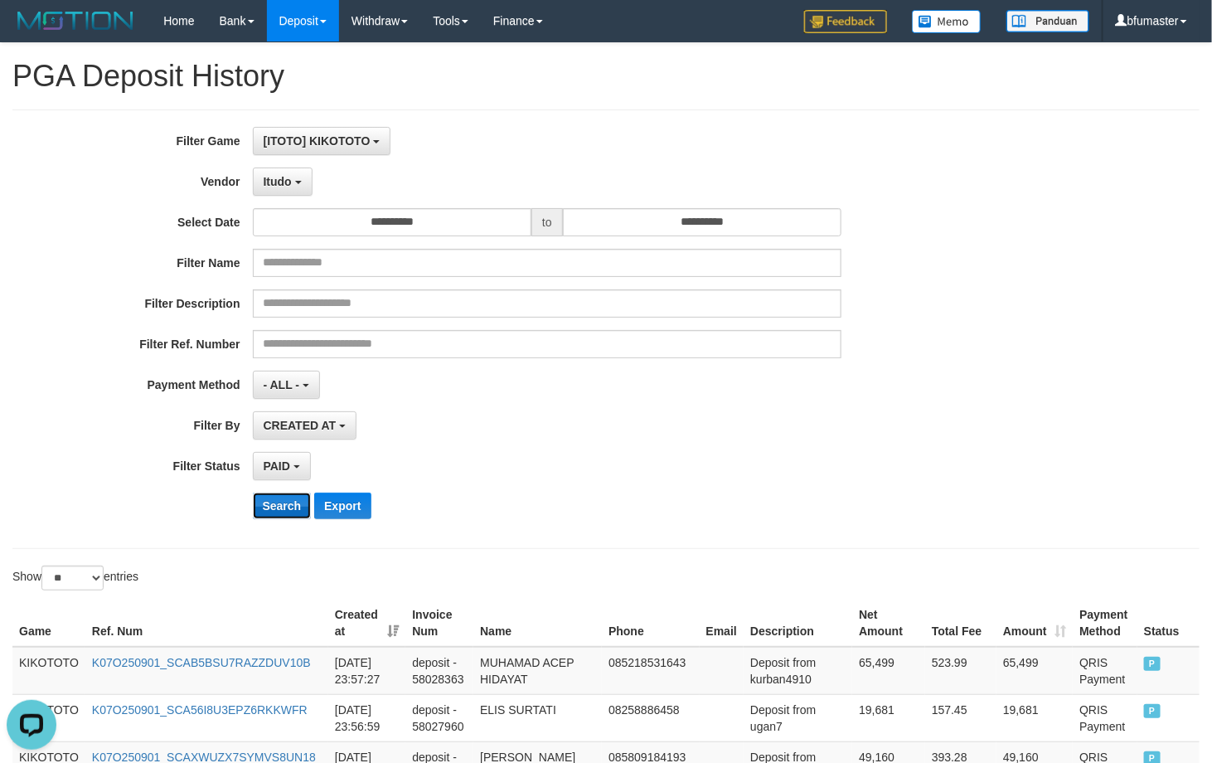
click at [299, 503] on button "Search" at bounding box center [282, 506] width 59 height 27
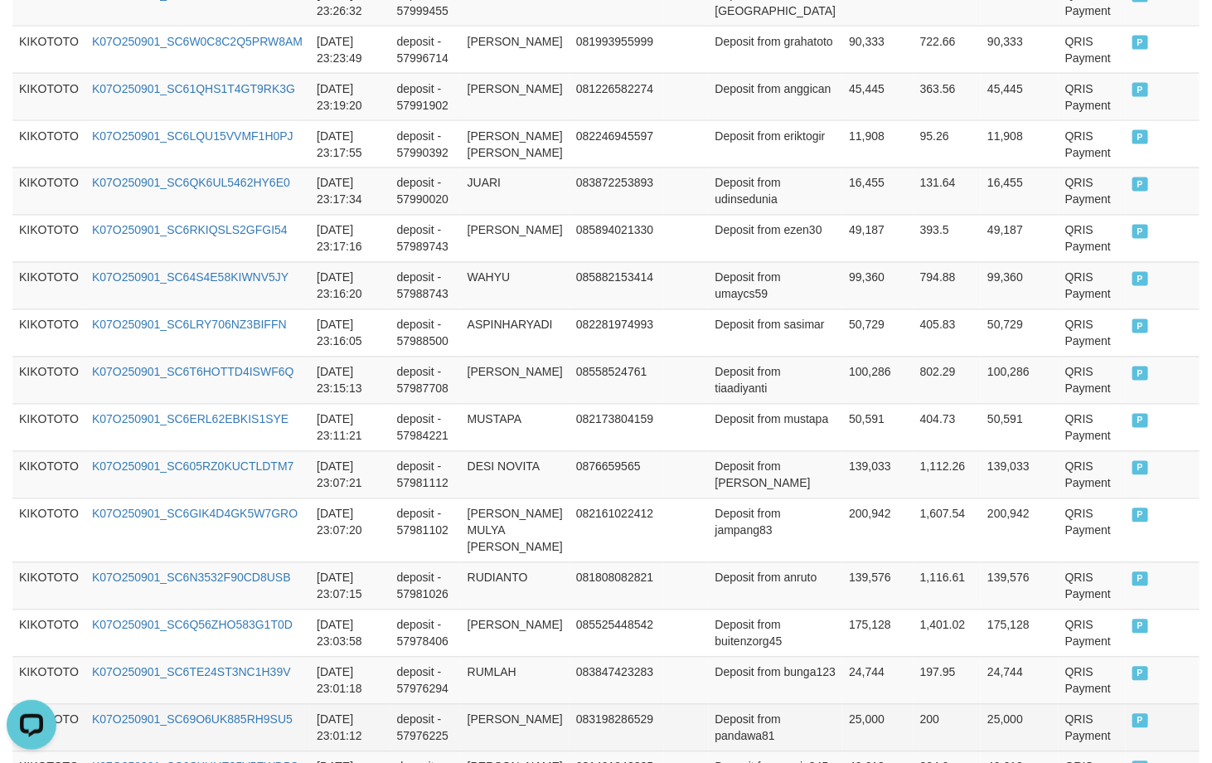
scroll to position [1253, 0]
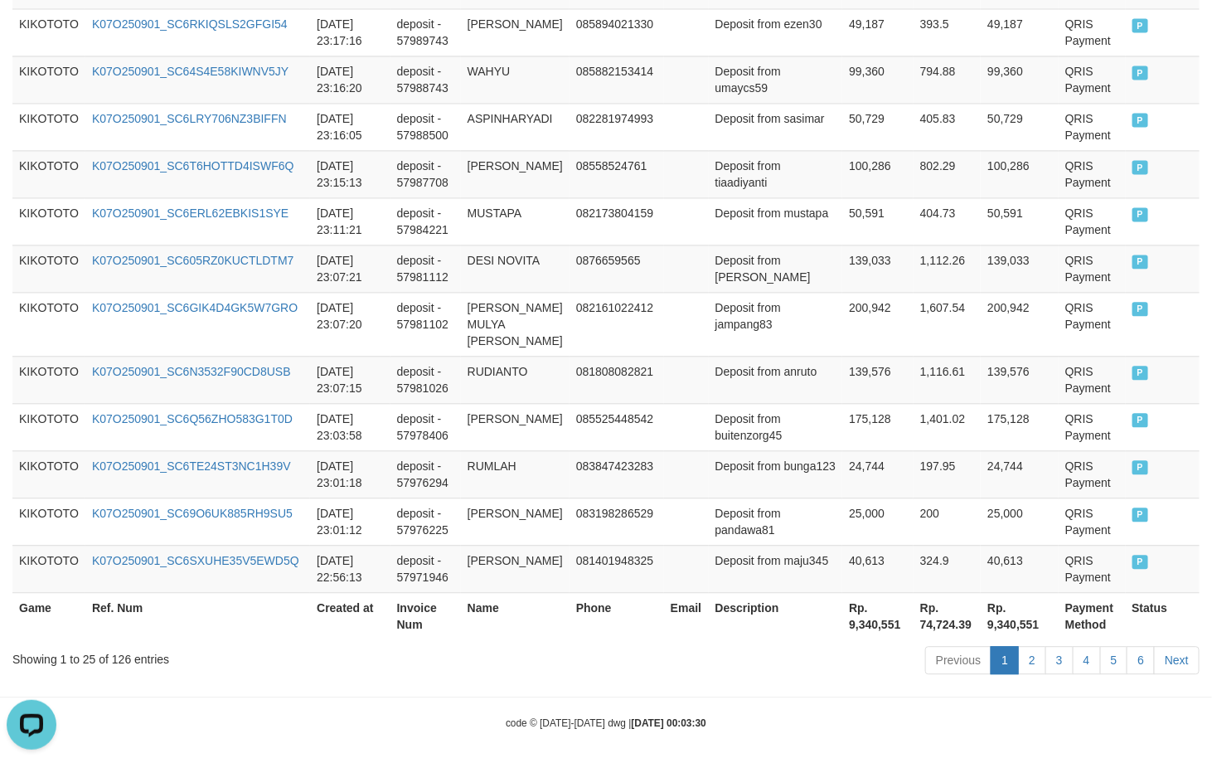
click at [120, 648] on div "Showing 1 to 25 of 126 entries" at bounding box center [252, 655] width 480 height 23
copy div "126"
click at [850, 623] on th "Rp. 9,340,551" at bounding box center [877, 615] width 71 height 47
click at [848, 618] on th "Rp. 9,340,551" at bounding box center [877, 615] width 71 height 47
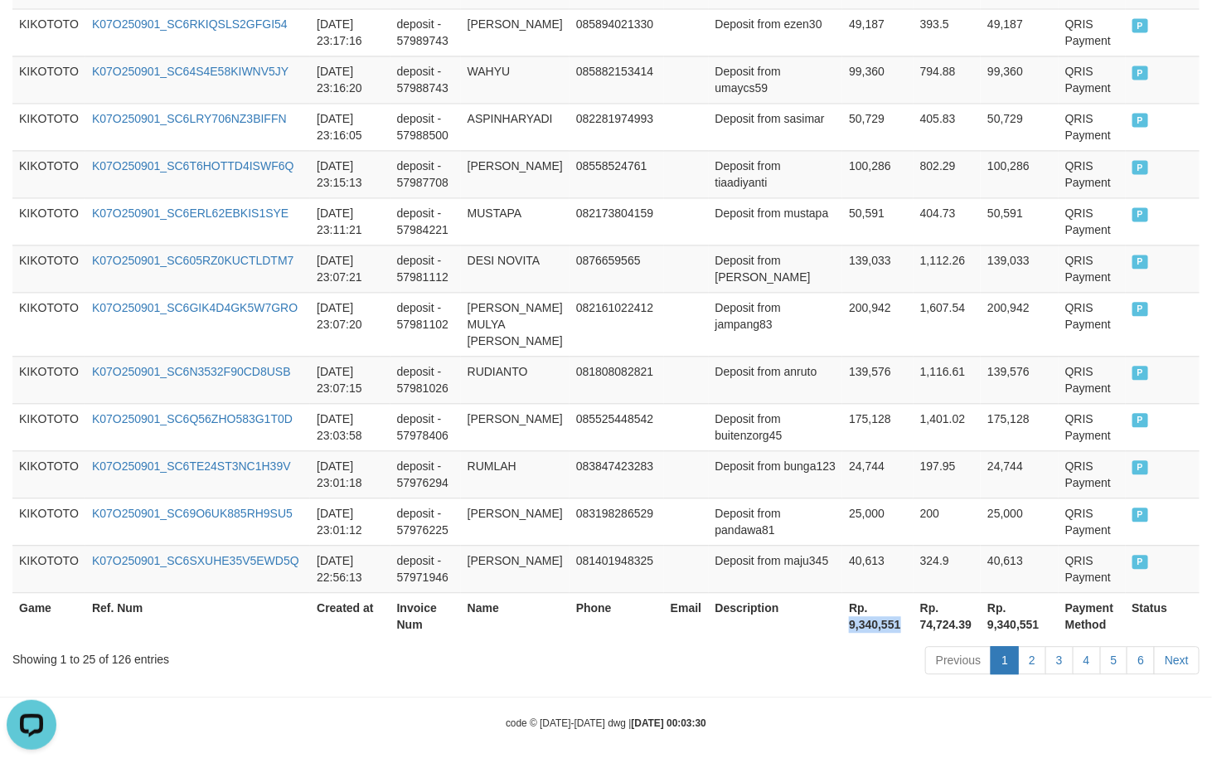
click at [848, 618] on th "Rp. 9,340,551" at bounding box center [877, 615] width 71 height 47
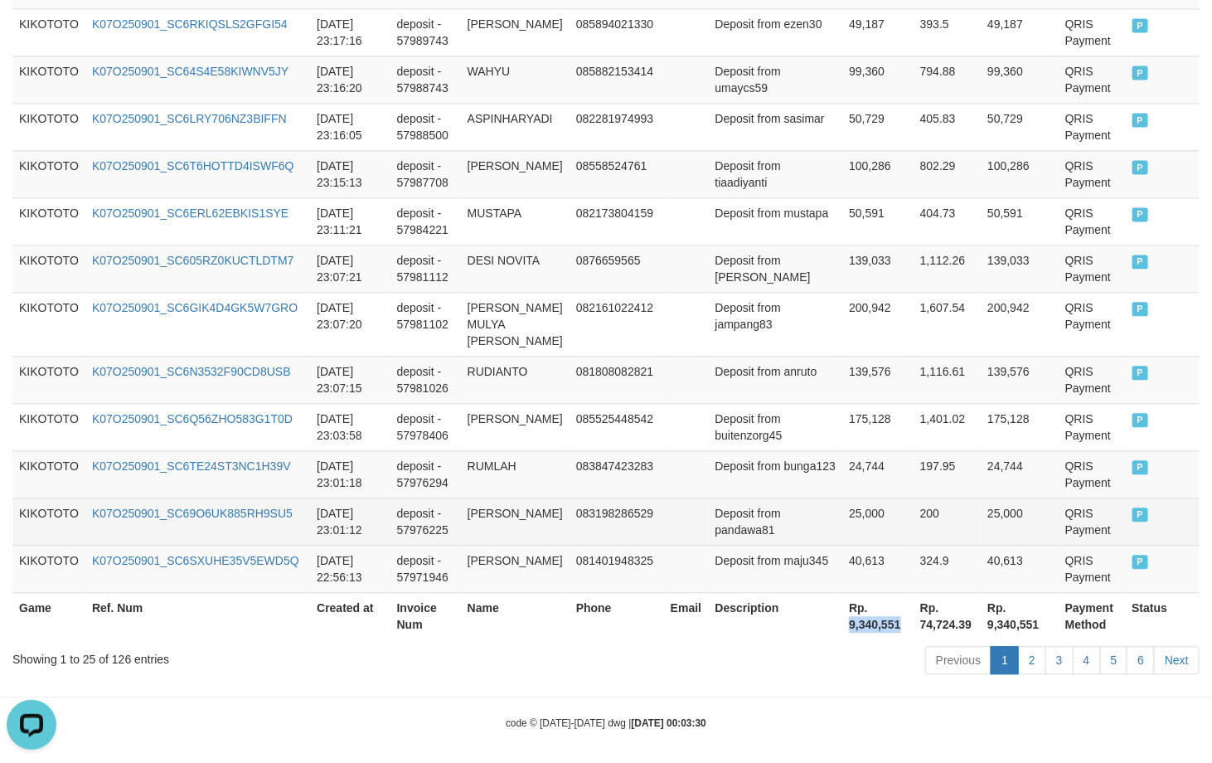
copy th "9,340,551"
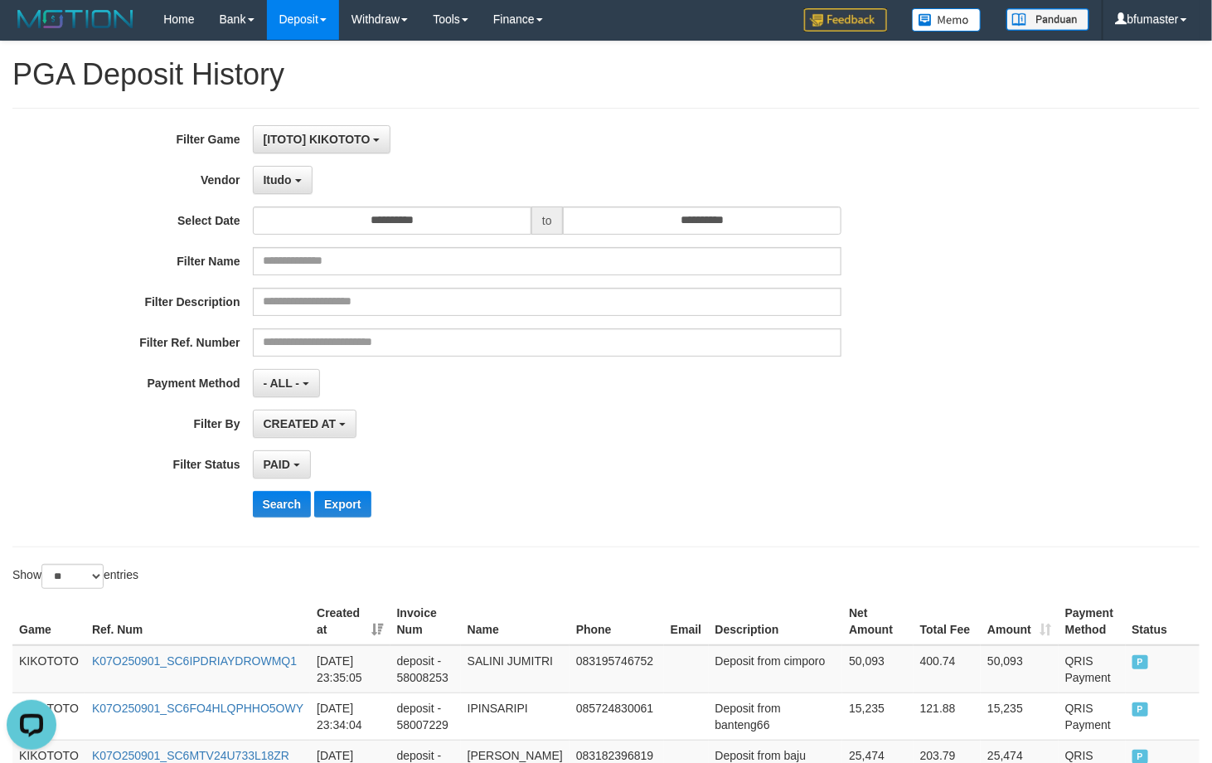
scroll to position [0, 0]
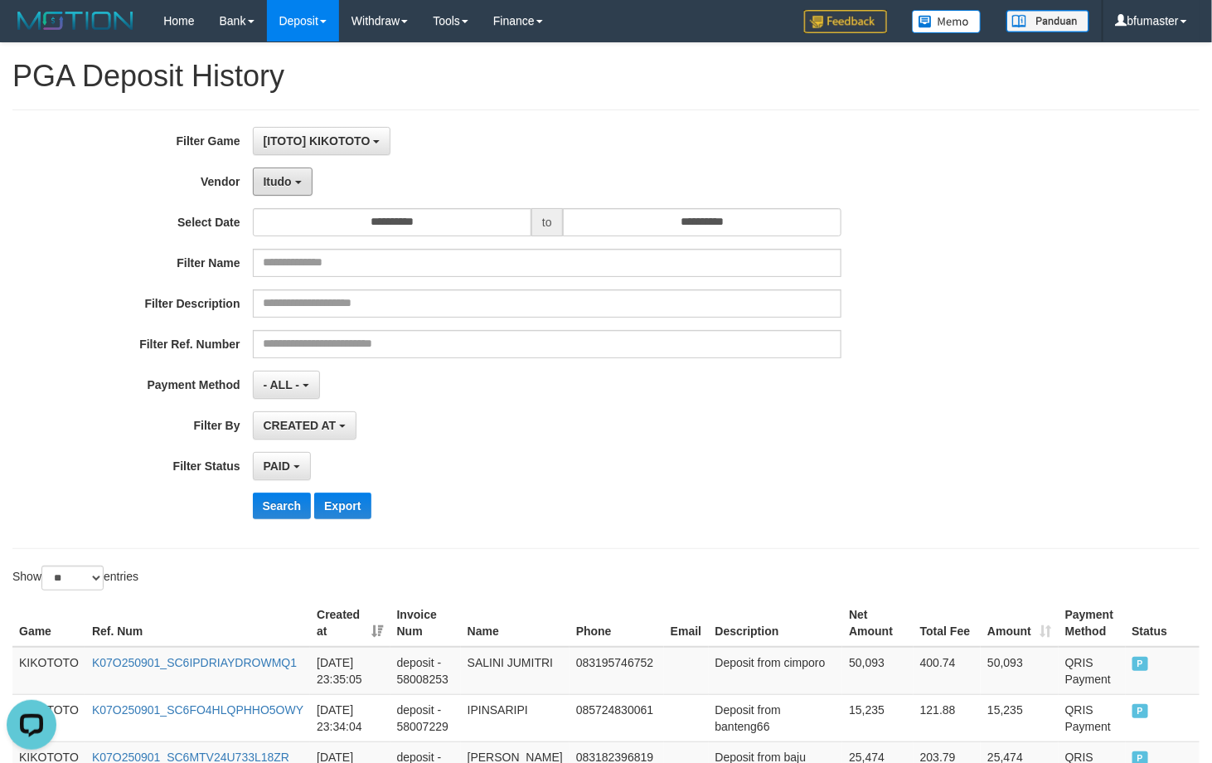
drag, startPoint x: 300, startPoint y: 179, endPoint x: 304, endPoint y: 477, distance: 297.7
click at [300, 179] on button "Itudo" at bounding box center [283, 182] width 60 height 28
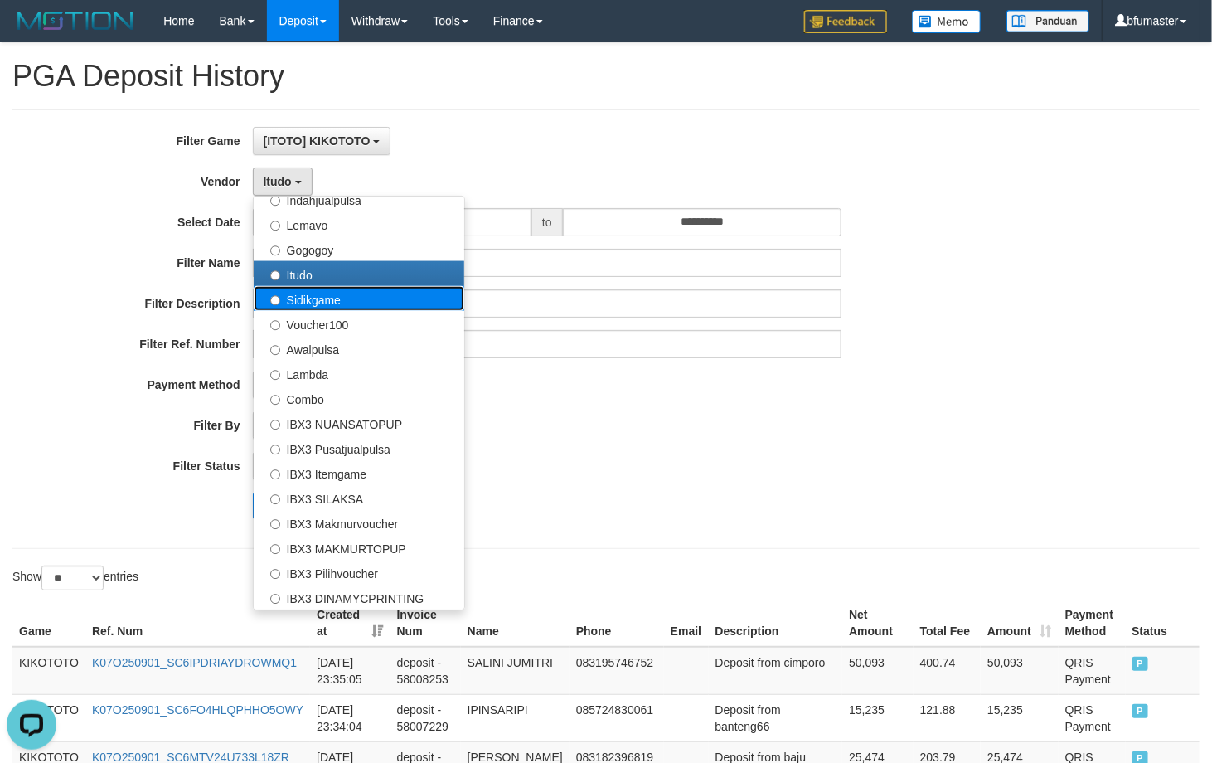
click at [328, 296] on label "Sidikgame" at bounding box center [359, 298] width 211 height 25
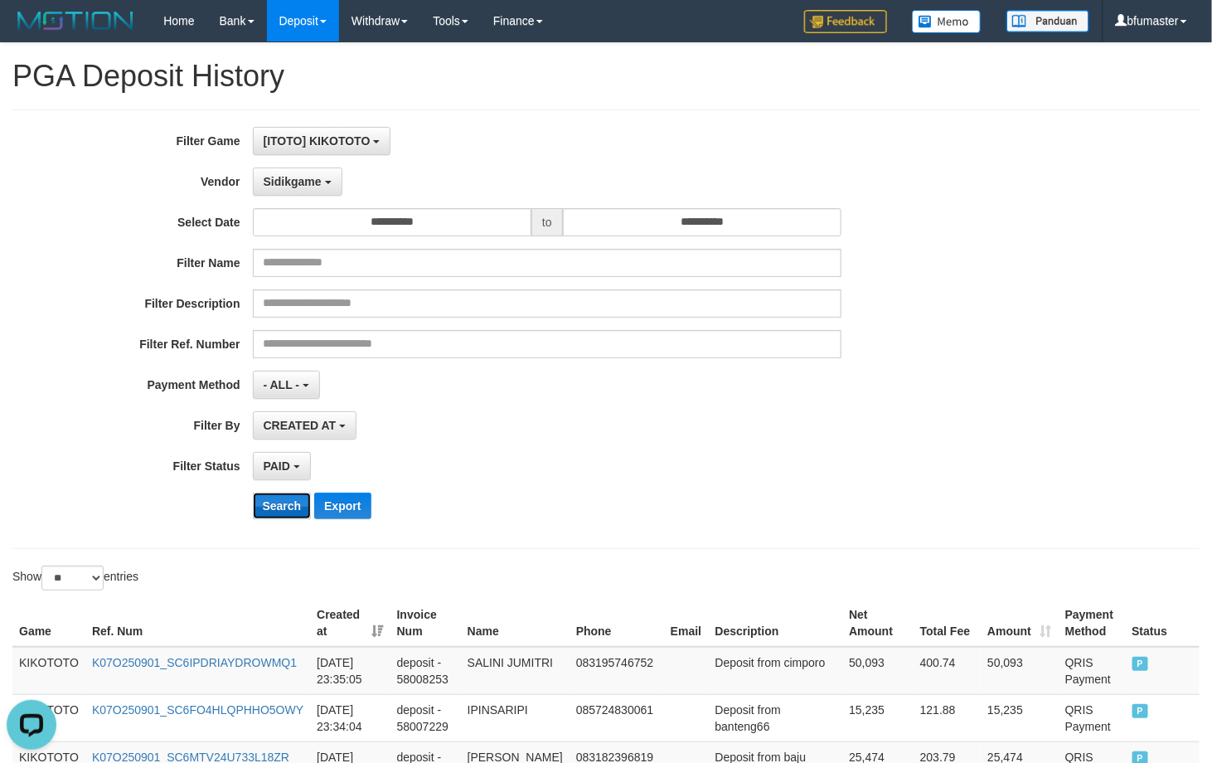
click at [284, 507] on button "Search" at bounding box center [282, 506] width 59 height 27
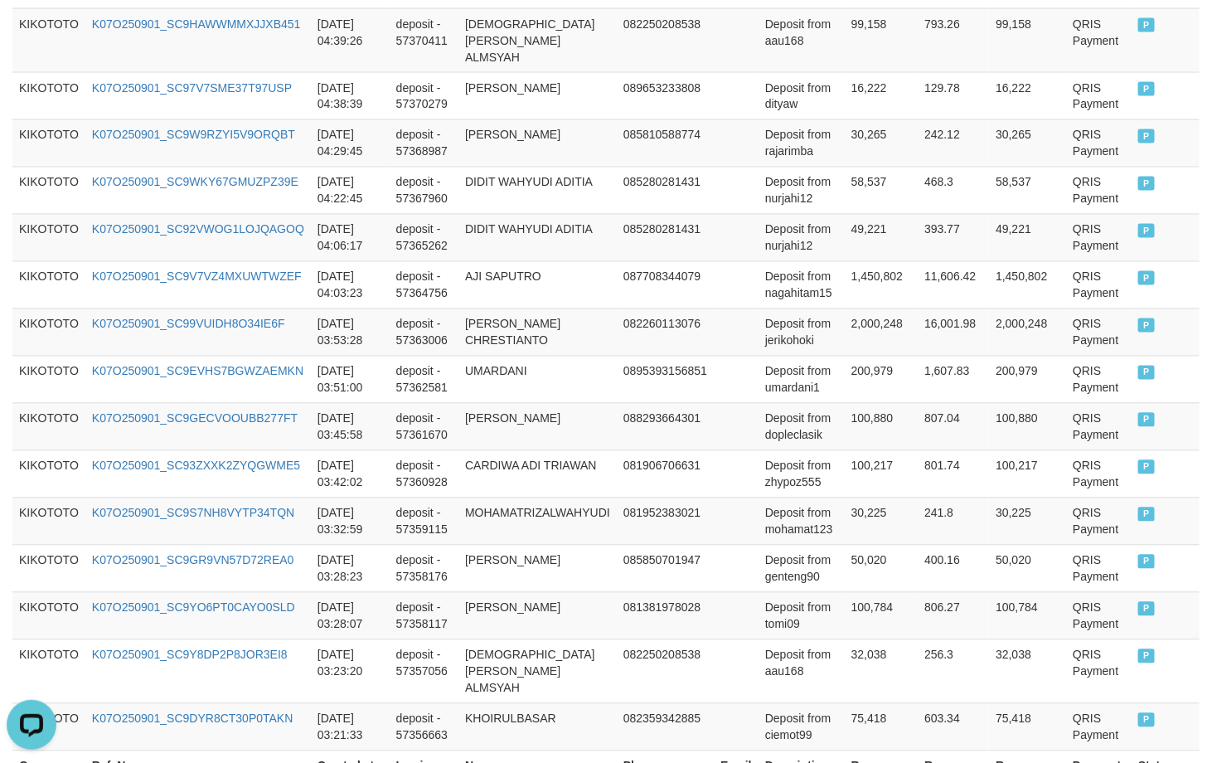
scroll to position [1253, 0]
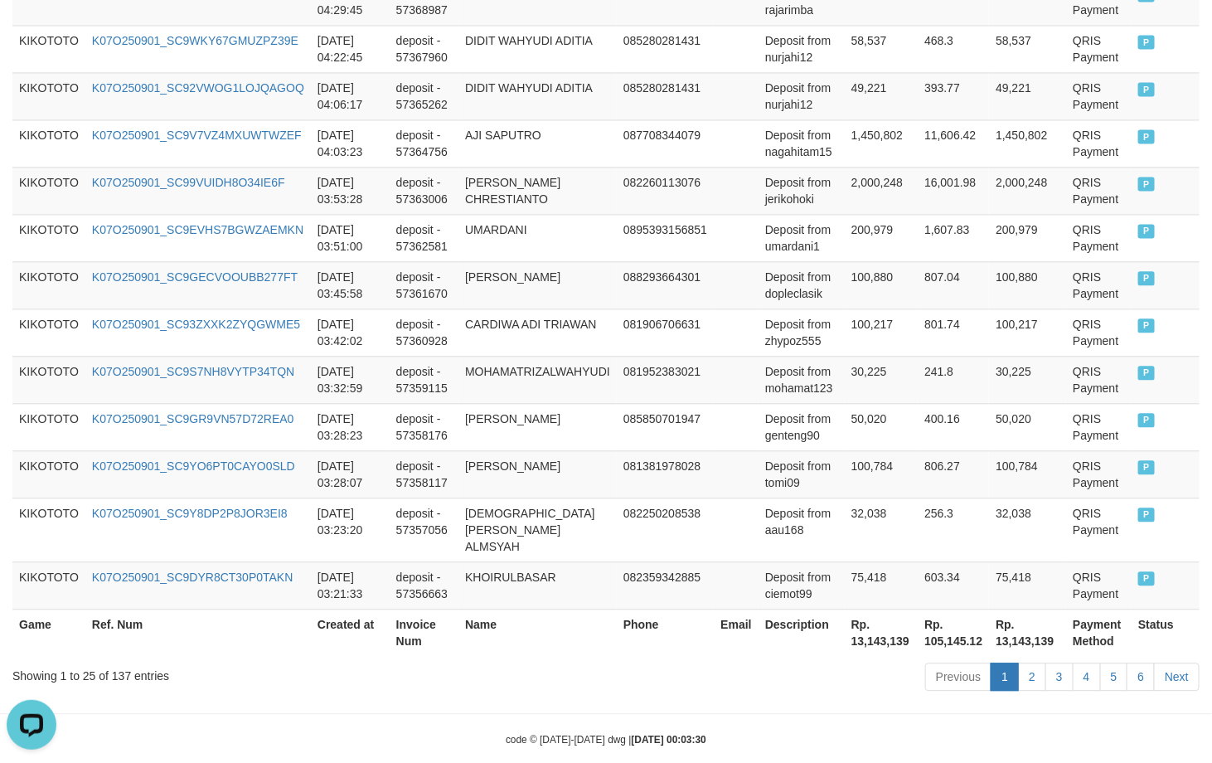
click at [118, 661] on div "Showing 1 to 25 of 137 entries" at bounding box center [252, 672] width 480 height 23
copy div "137"
click at [864, 622] on th "Rp. 13,143,139" at bounding box center [881, 632] width 73 height 47
click at [864, 619] on th "Rp. 13,143,139" at bounding box center [881, 632] width 73 height 47
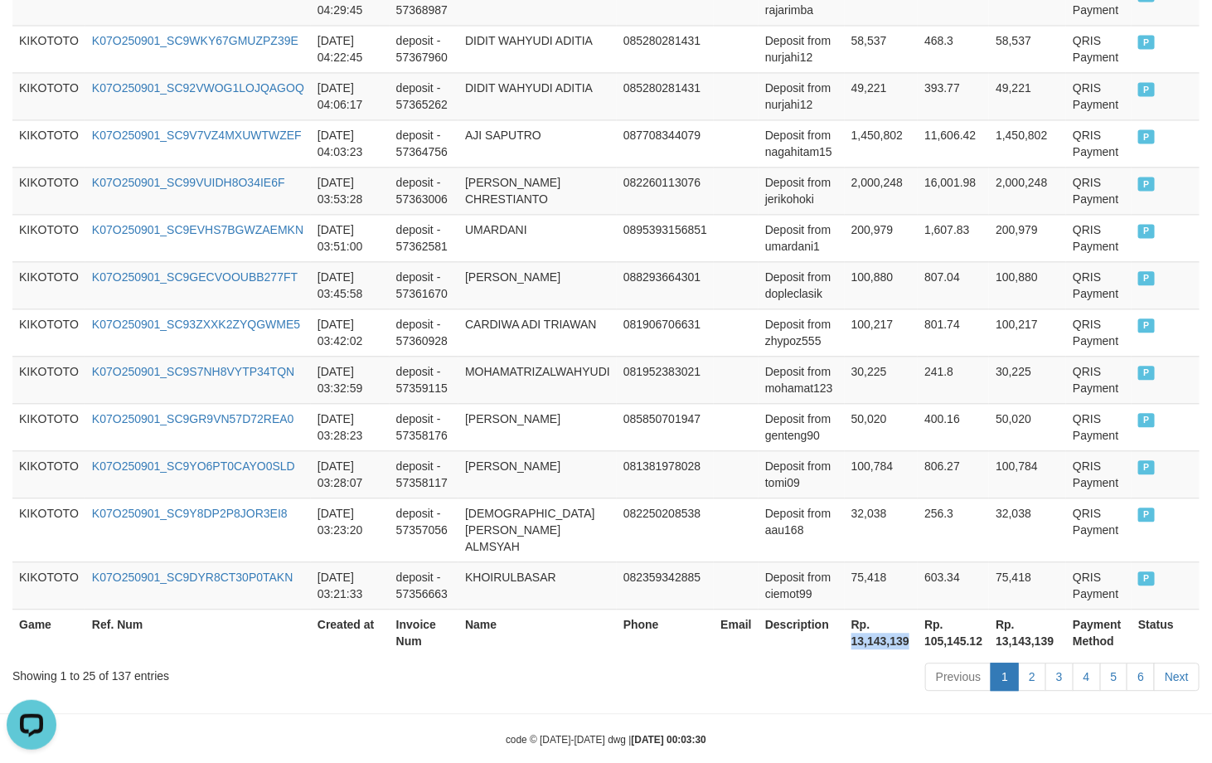
click at [864, 619] on th "Rp. 13,143,139" at bounding box center [881, 632] width 73 height 47
copy th "13,143,139"
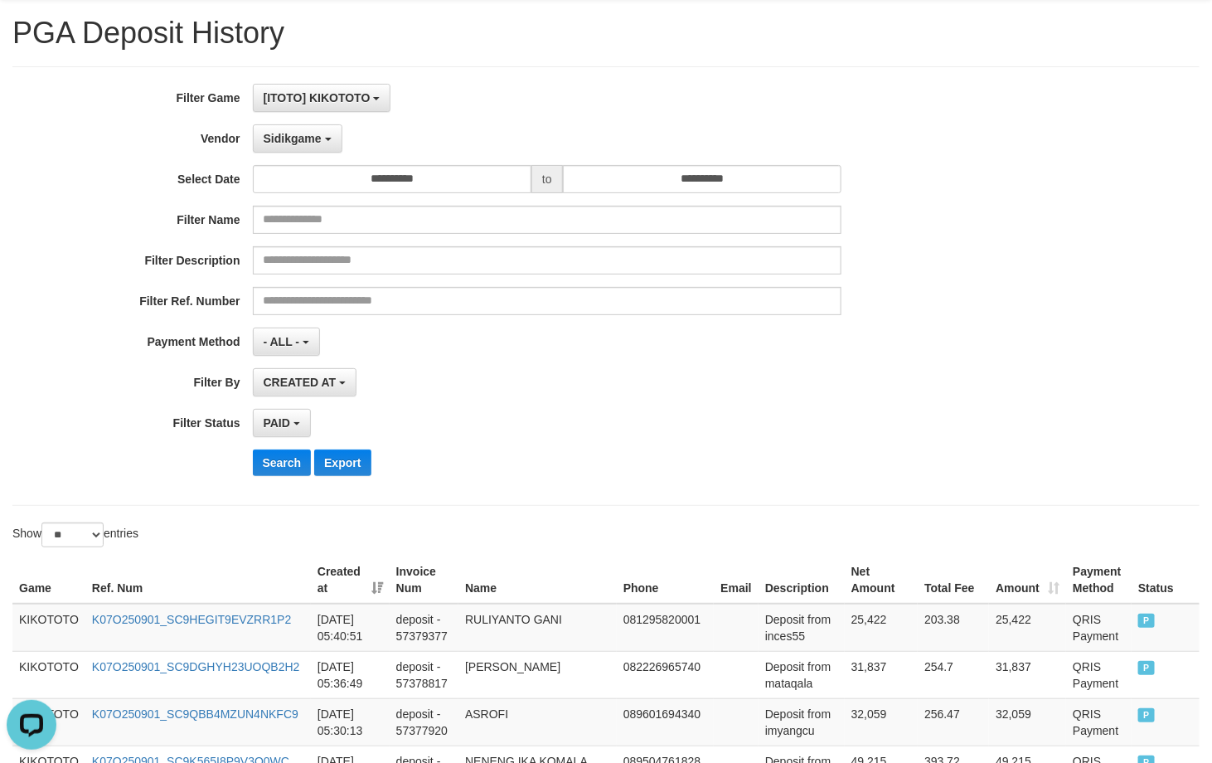
scroll to position [0, 0]
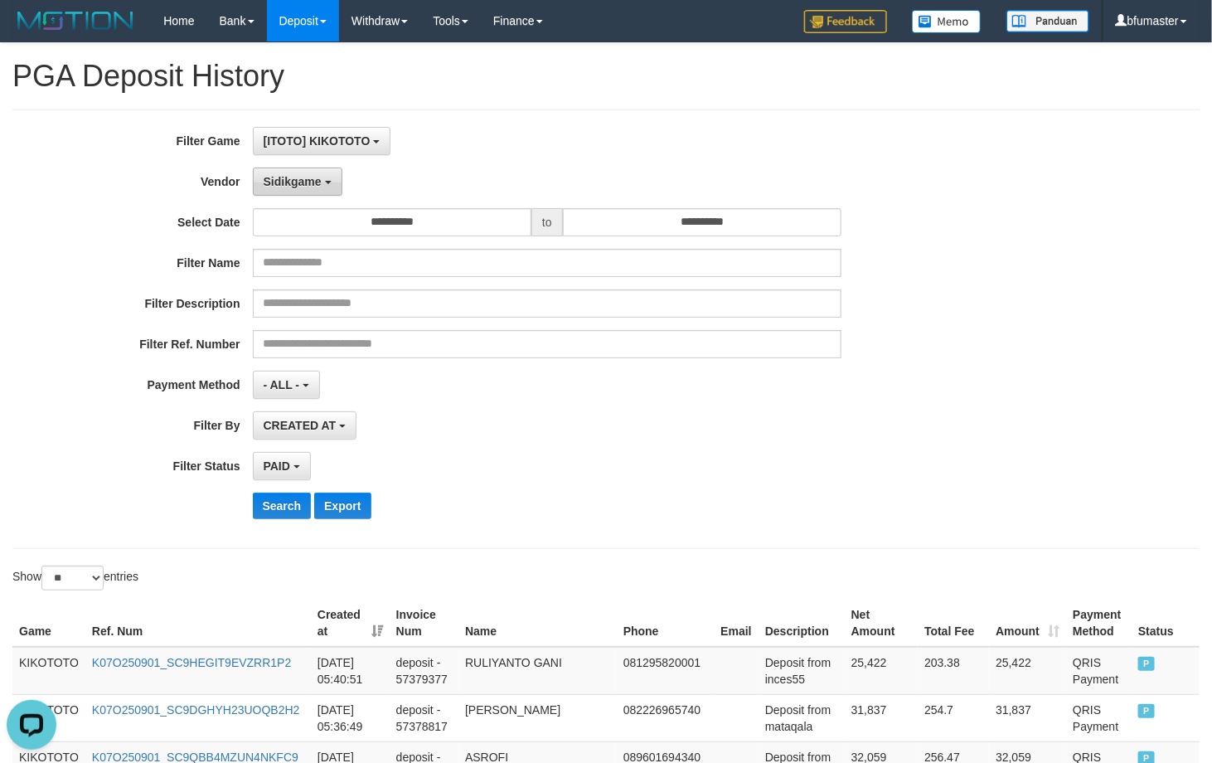
click at [304, 193] on button "Sidikgame" at bounding box center [298, 182] width 90 height 28
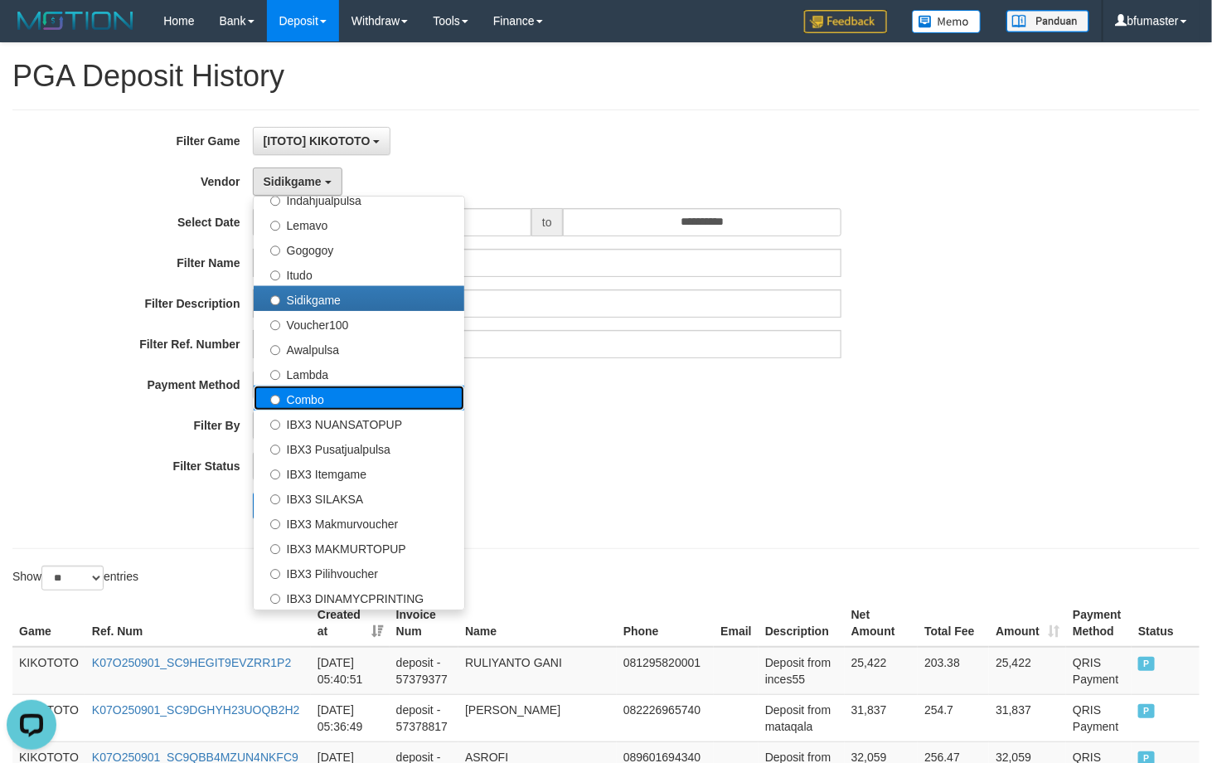
click at [367, 391] on label "Combo" at bounding box center [359, 398] width 211 height 25
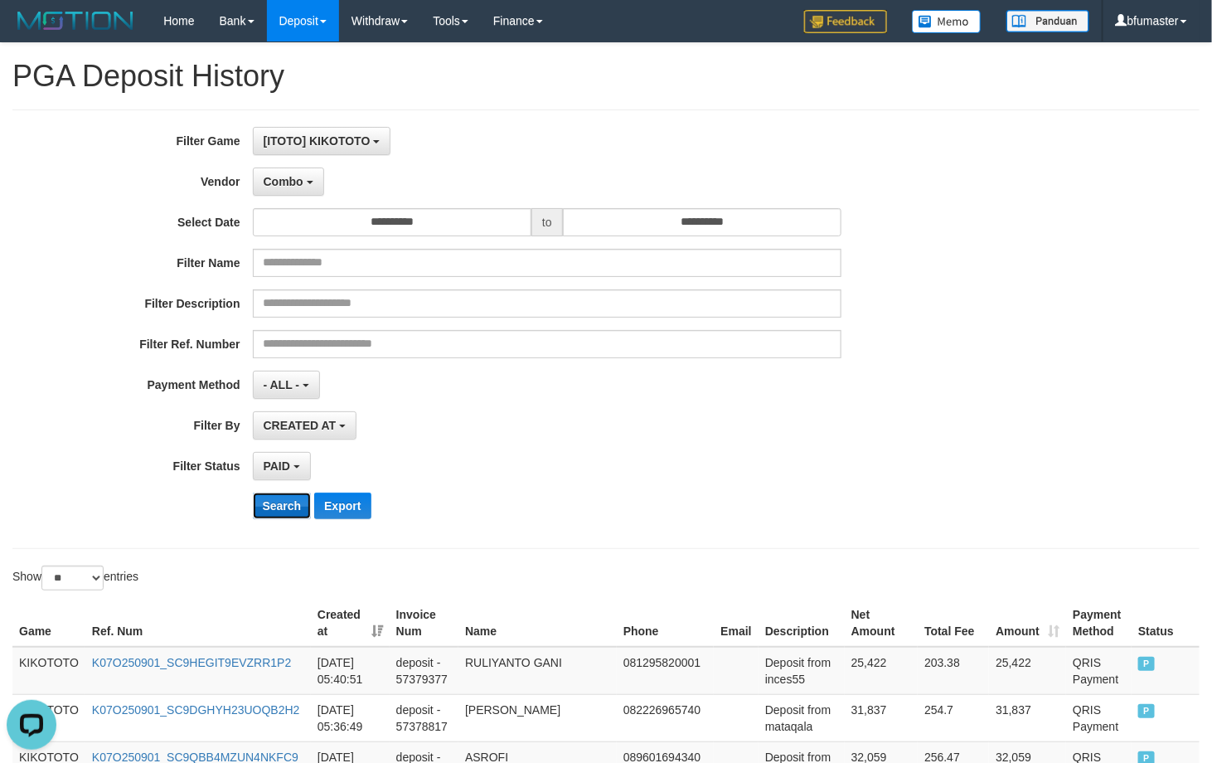
click at [279, 519] on button "Search" at bounding box center [282, 506] width 59 height 27
click at [276, 510] on button "Search" at bounding box center [282, 506] width 59 height 27
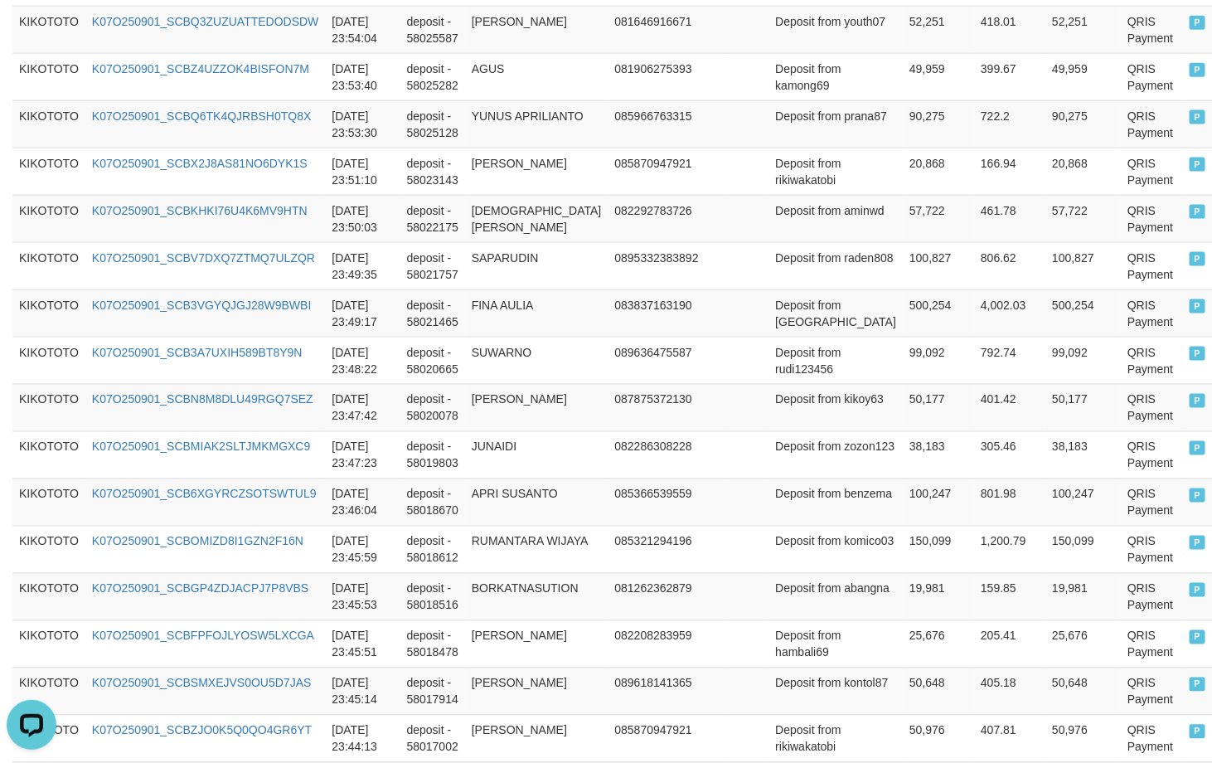
scroll to position [1253, 0]
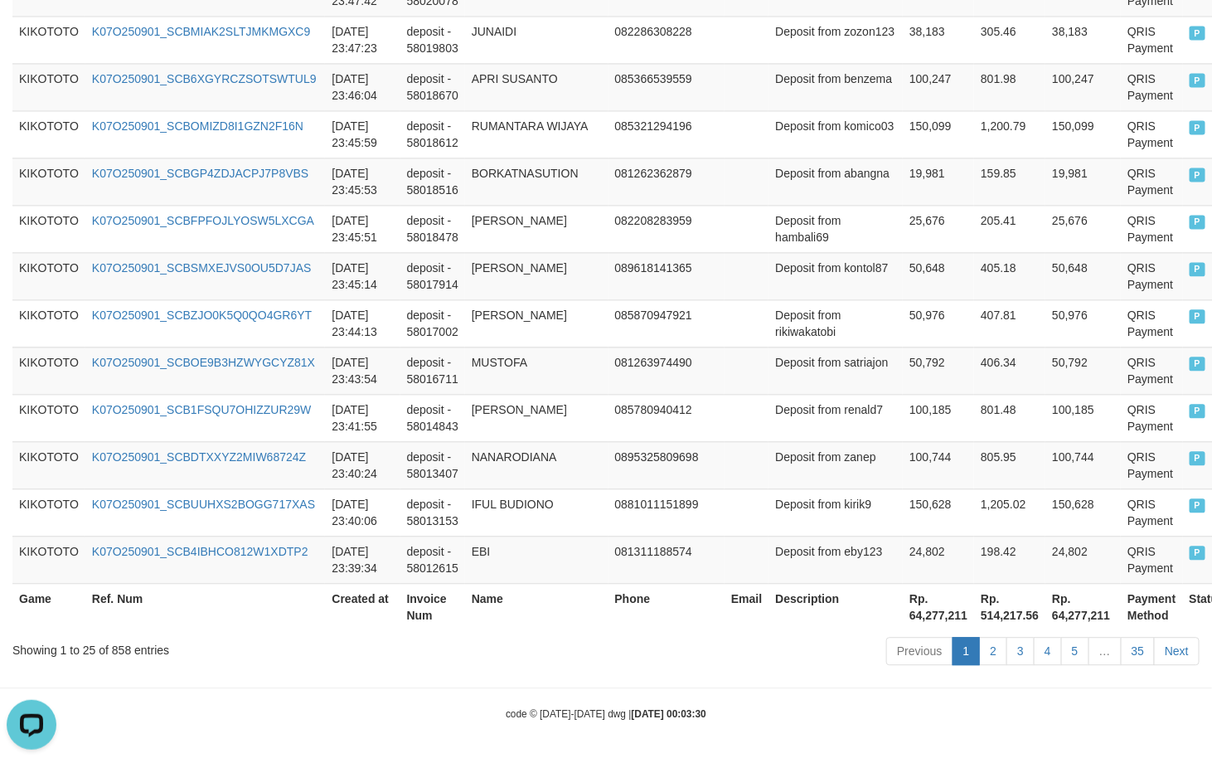
click at [121, 651] on div "Showing 1 to 25 of 858 entries" at bounding box center [252, 646] width 480 height 23
copy div "858"
click at [903, 615] on th "Rp. 64,277,211" at bounding box center [938, 606] width 71 height 47
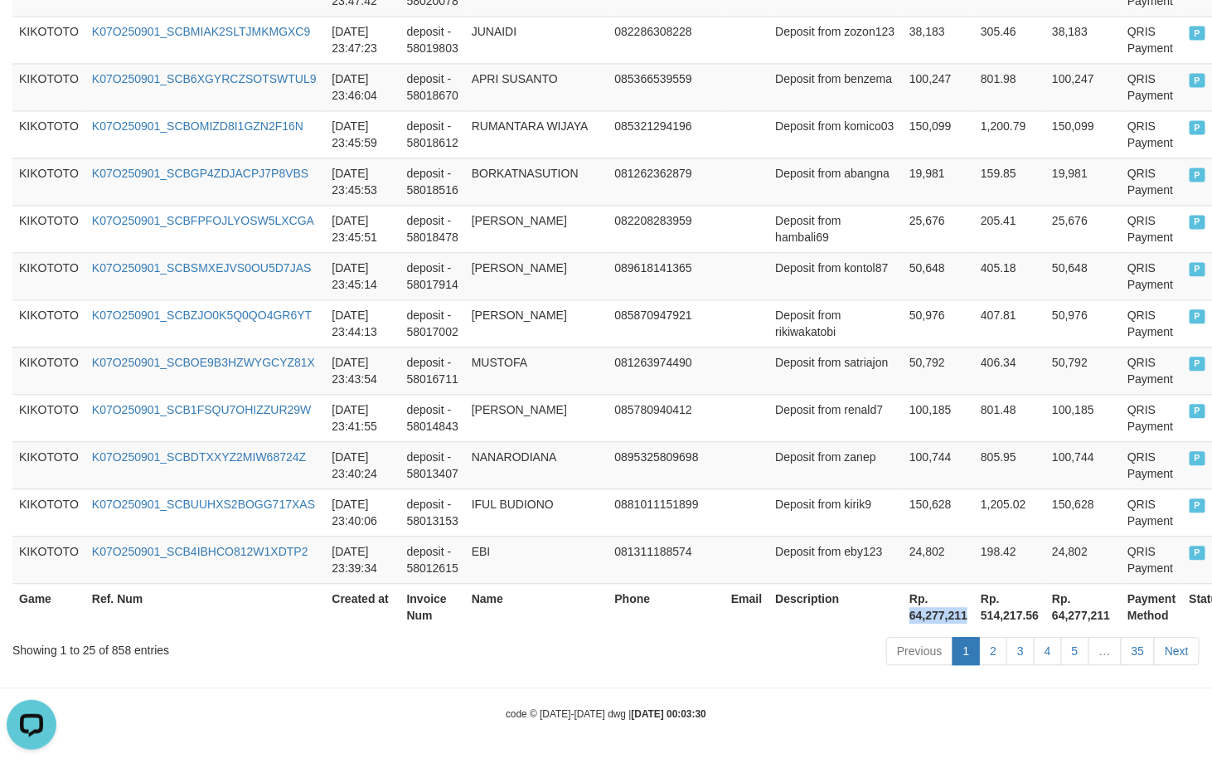
copy th "64,277,211"
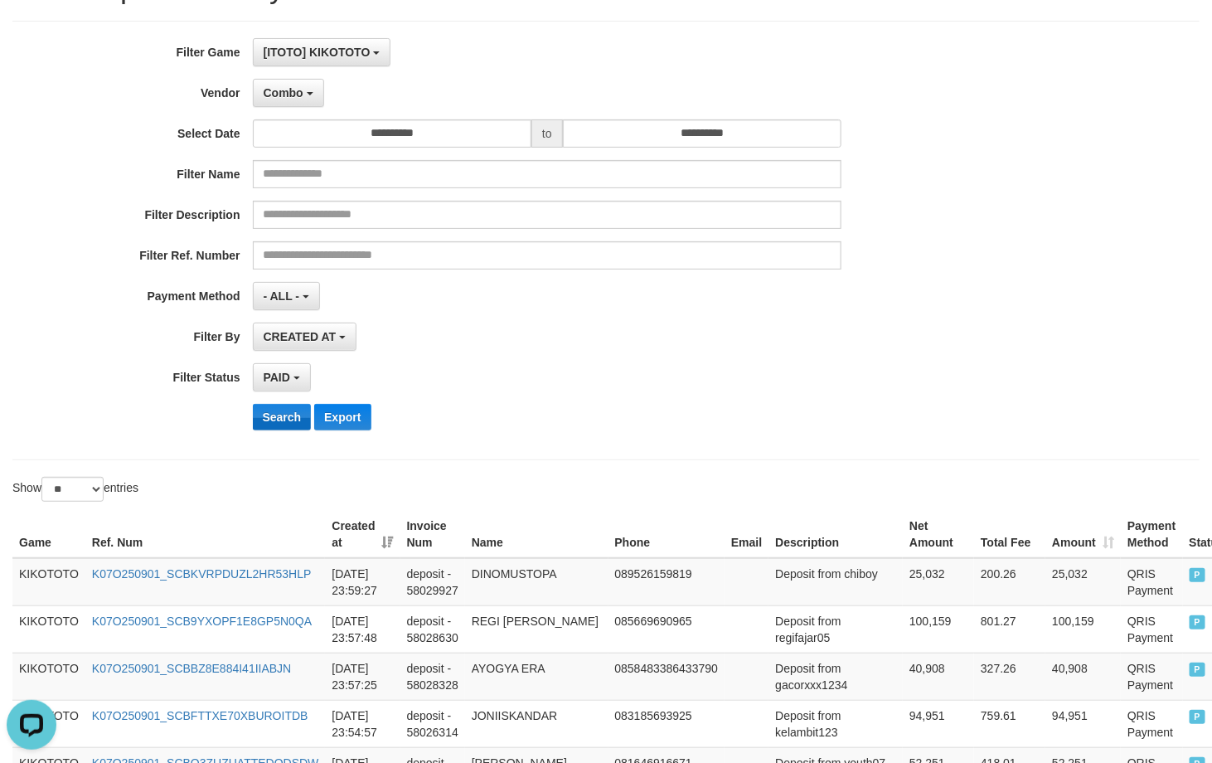
scroll to position [0, 0]
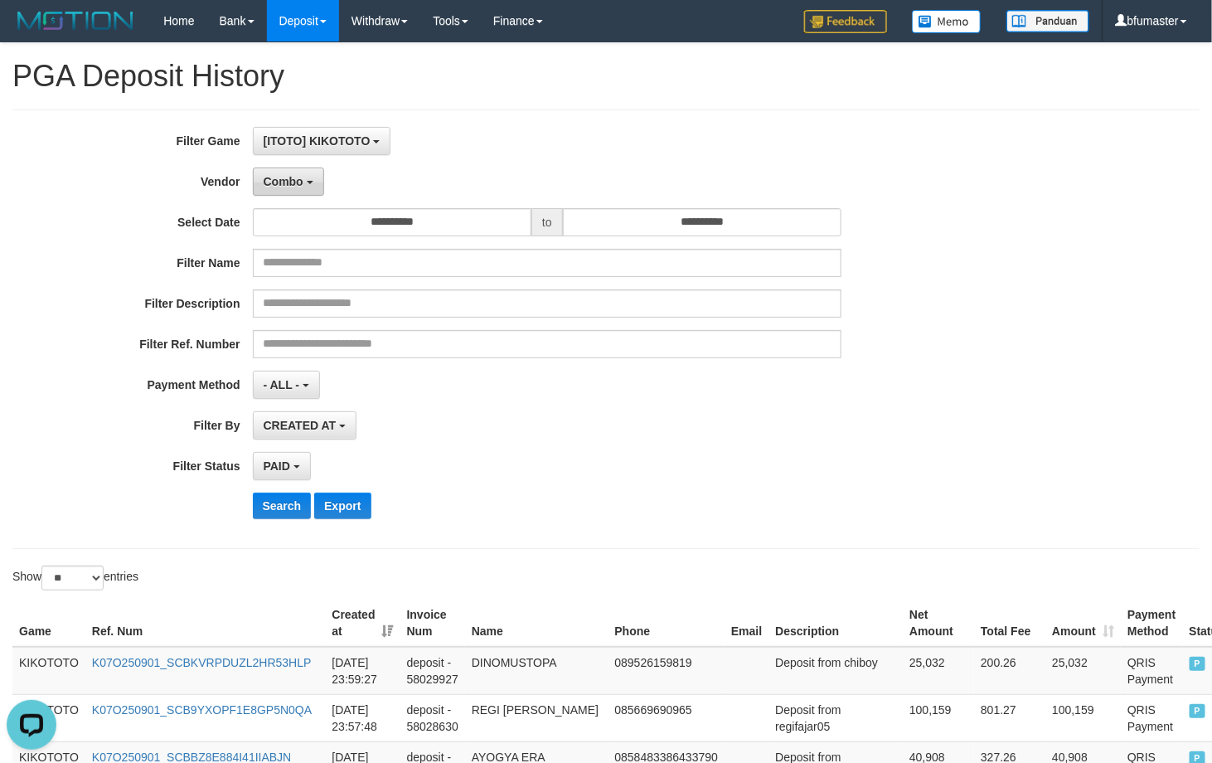
click at [272, 192] on button "Combo" at bounding box center [288, 182] width 71 height 28
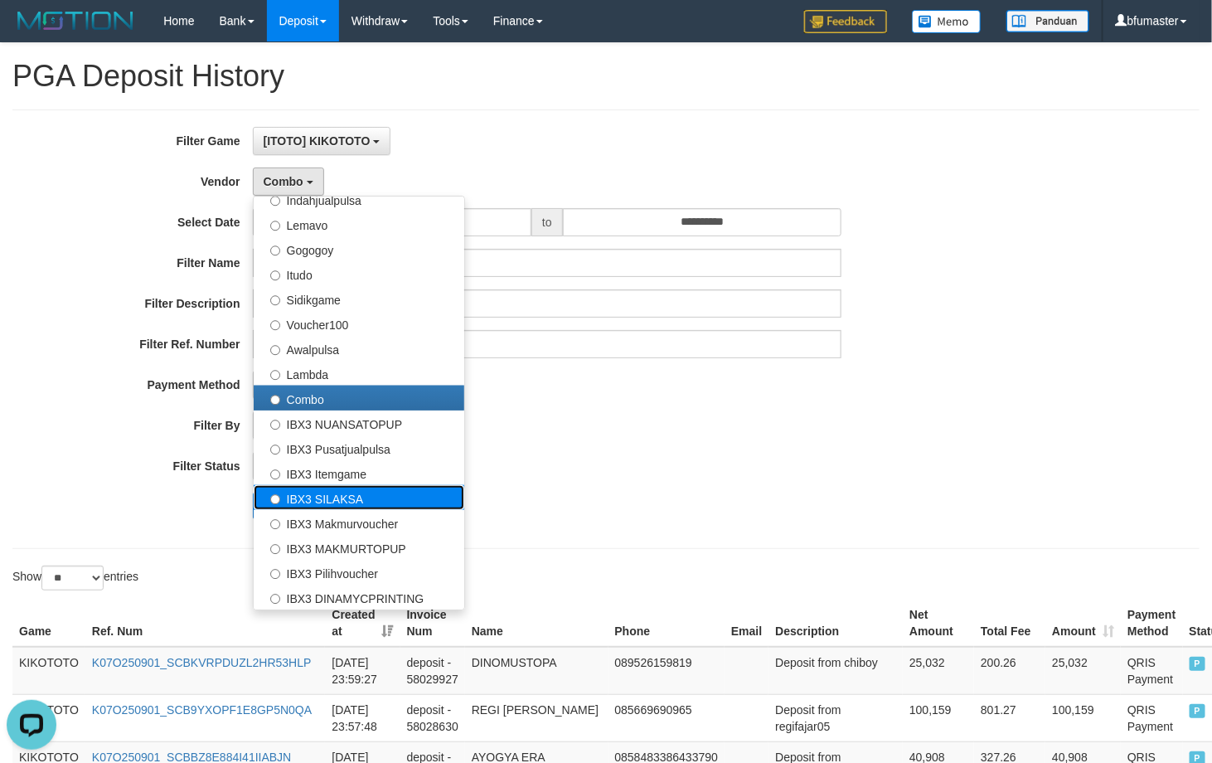
click at [395, 507] on label "IBX3 SILAKSA" at bounding box center [359, 497] width 211 height 25
select select "**********"
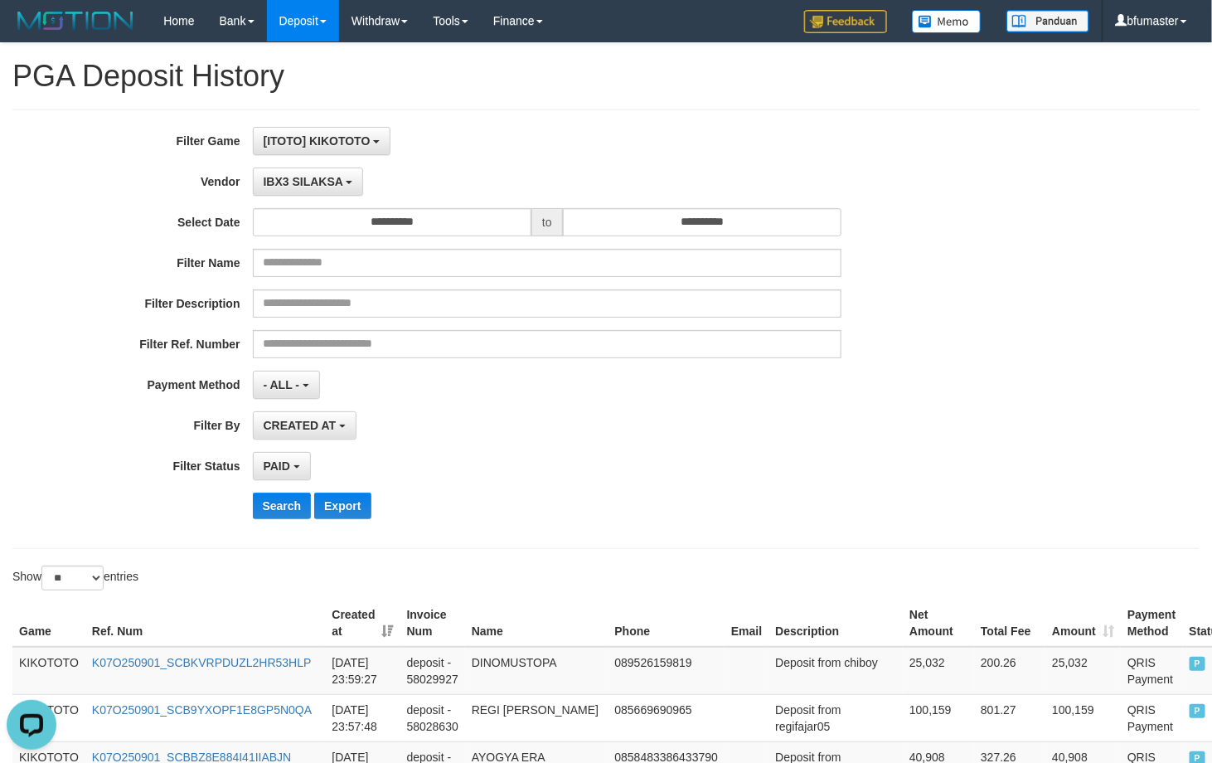
click at [279, 527] on div "**********" at bounding box center [505, 329] width 1010 height 405
click at [279, 514] on button "Search" at bounding box center [282, 506] width 59 height 27
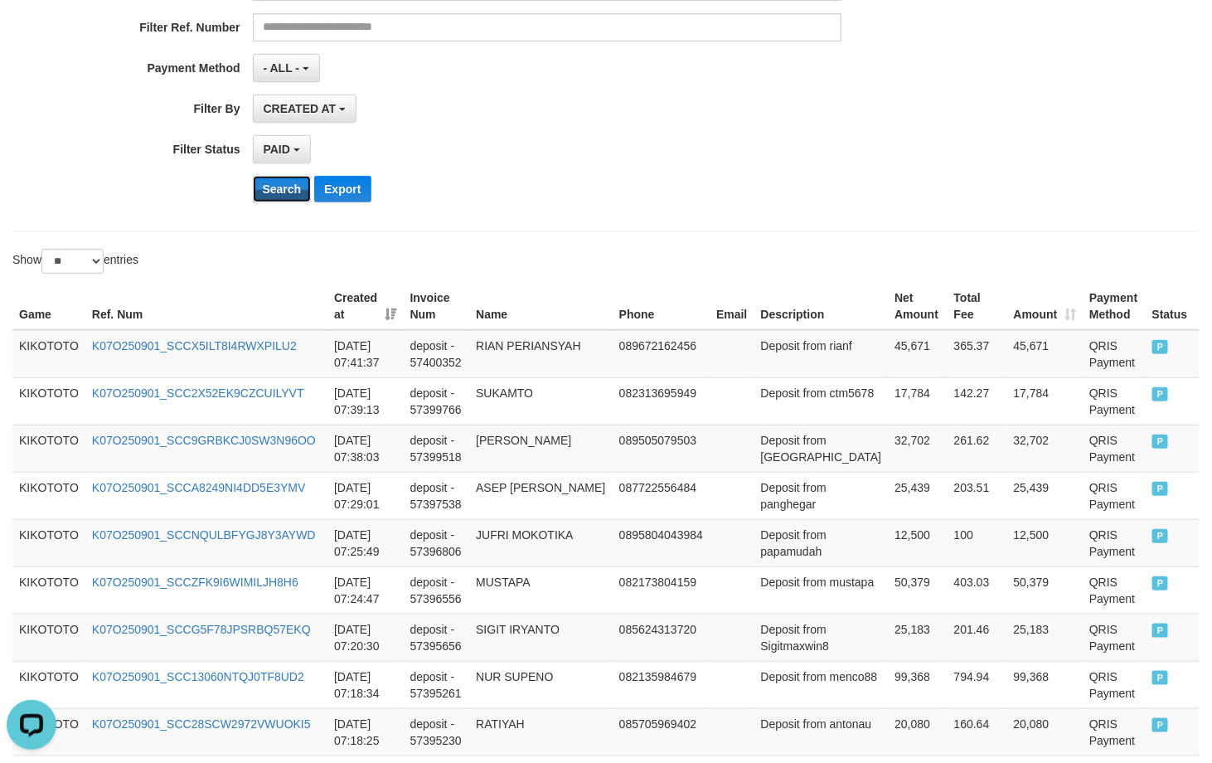
scroll to position [778, 0]
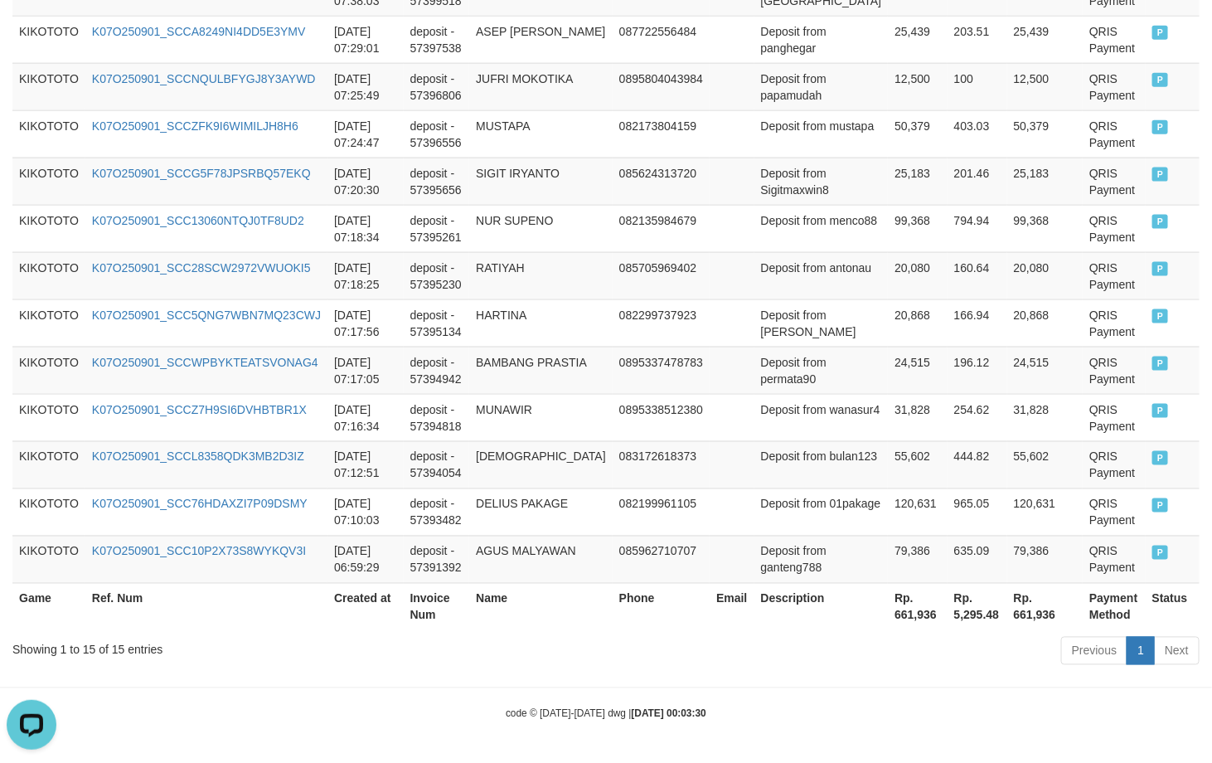
click at [116, 644] on div "Showing 1 to 15 of 15 entries" at bounding box center [252, 646] width 480 height 23
click at [117, 645] on div "Showing 1 to 15 of 15 entries" at bounding box center [252, 646] width 480 height 23
click at [888, 620] on th "Rp. 661,936" at bounding box center [917, 606] width 59 height 47
click at [888, 616] on th "Rp. 661,936" at bounding box center [917, 606] width 59 height 47
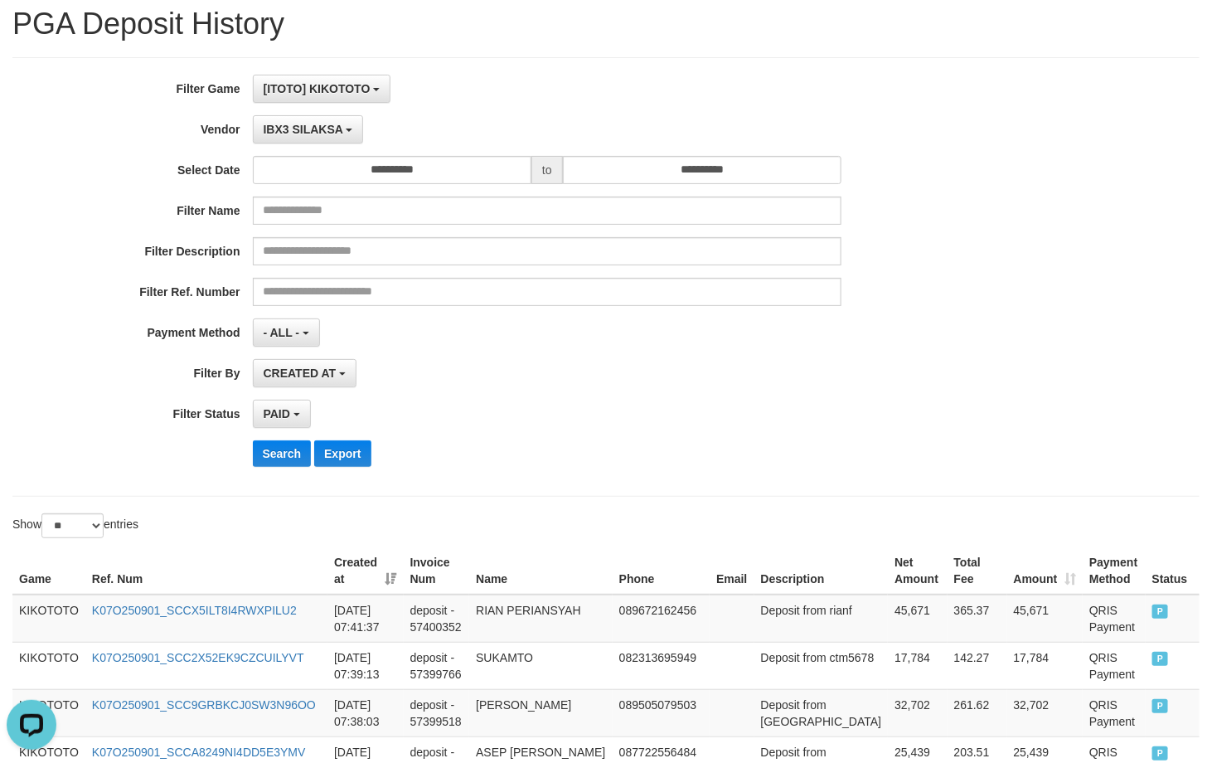
scroll to position [0, 0]
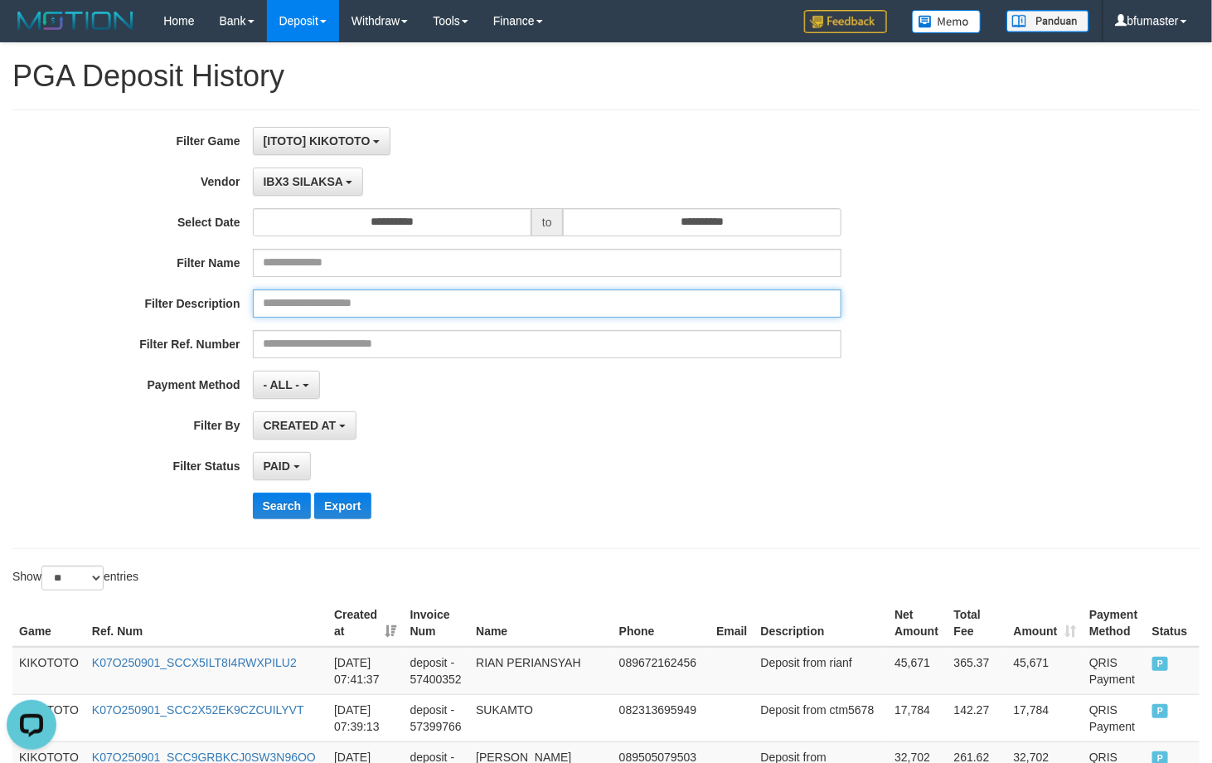
drag, startPoint x: 658, startPoint y: 317, endPoint x: 647, endPoint y: 299, distance: 21.2
click at [658, 317] on input "text" at bounding box center [548, 303] width 590 height 28
